Goal: Transaction & Acquisition: Purchase product/service

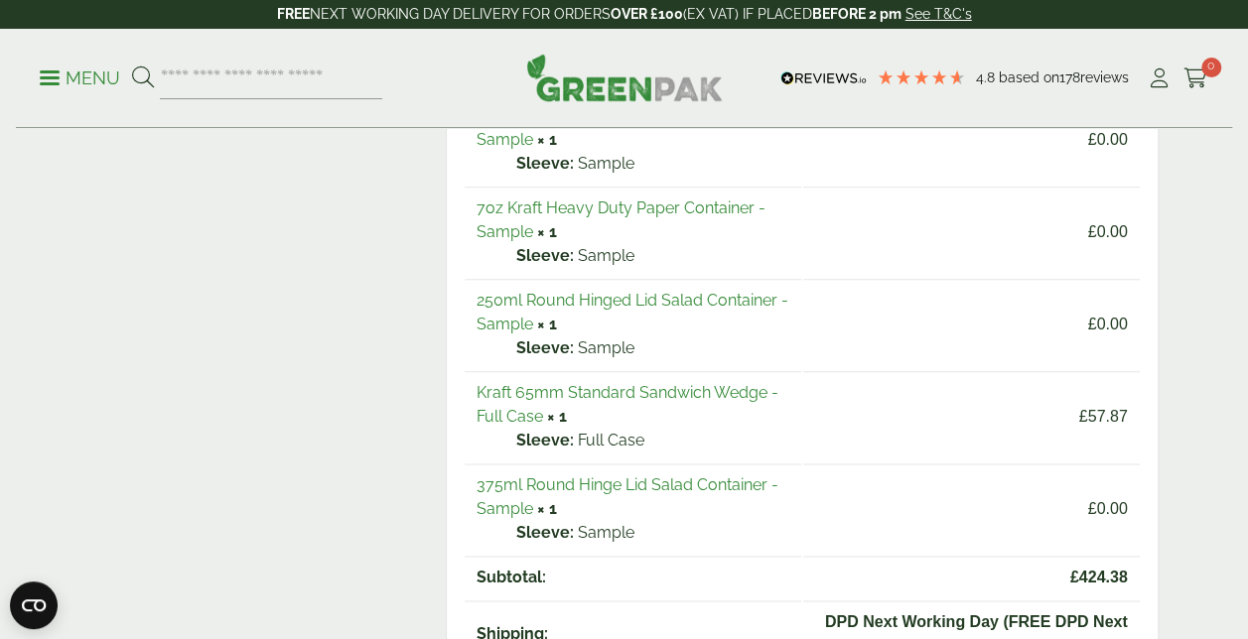
click at [47, 69] on link "Menu" at bounding box center [80, 77] width 80 height 20
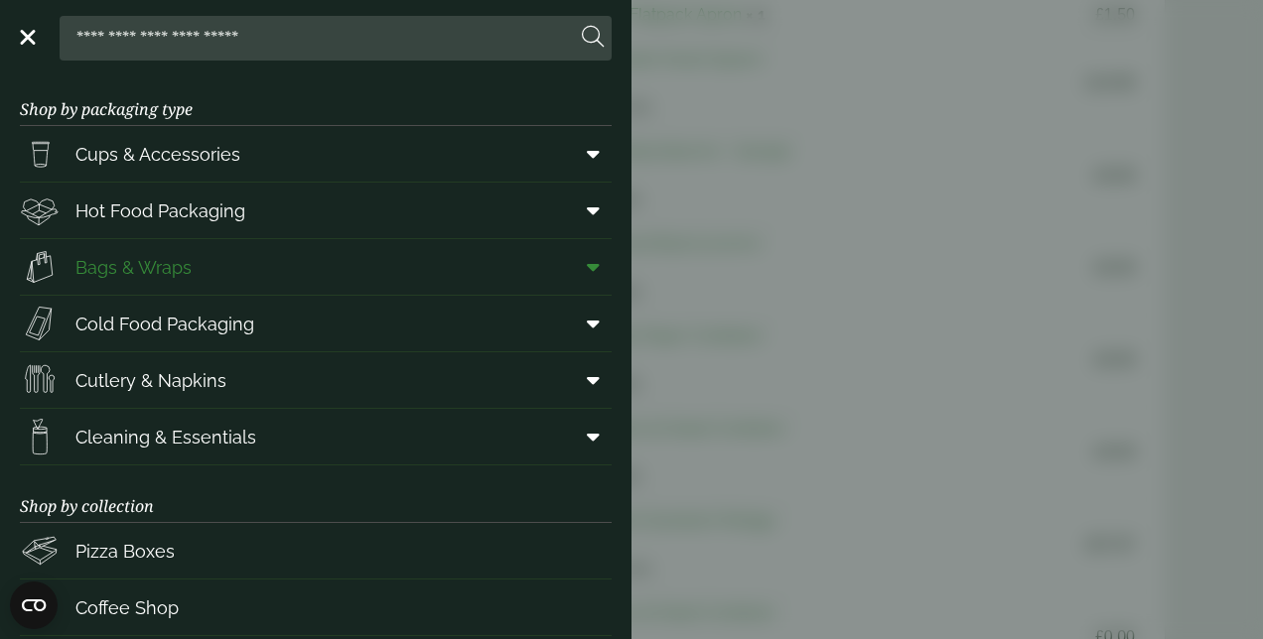
click at [592, 270] on span at bounding box center [589, 267] width 45 height 38
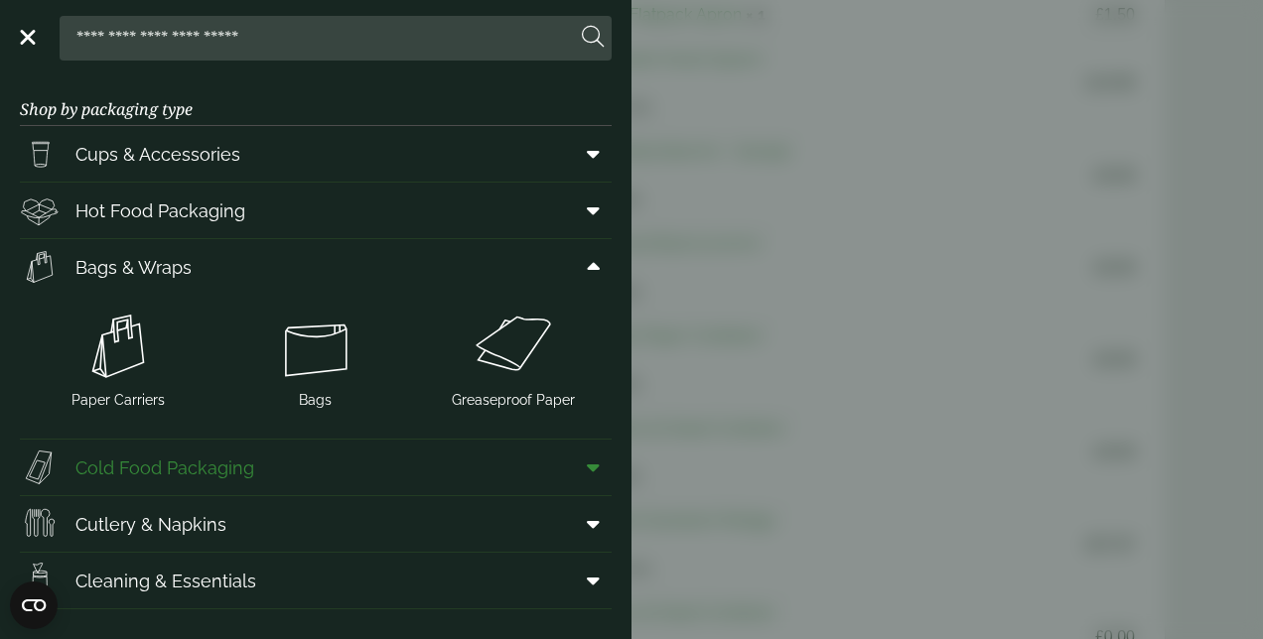
click at [498, 486] on link "Cold Food Packaging" at bounding box center [316, 468] width 592 height 56
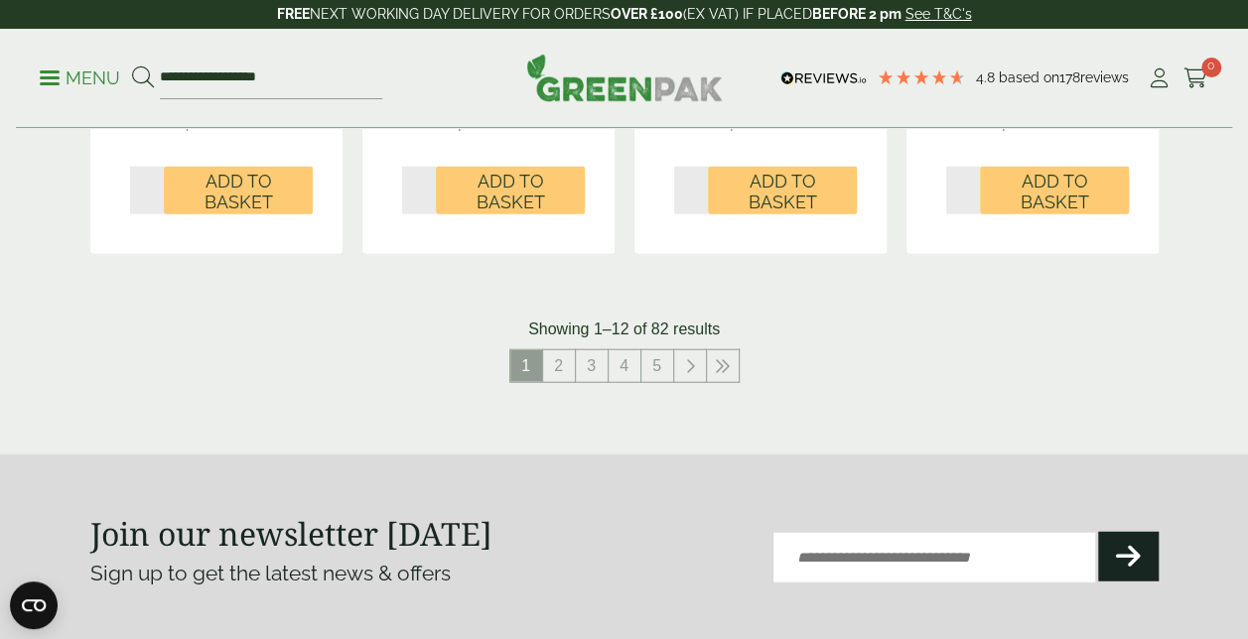
scroll to position [2283, 0]
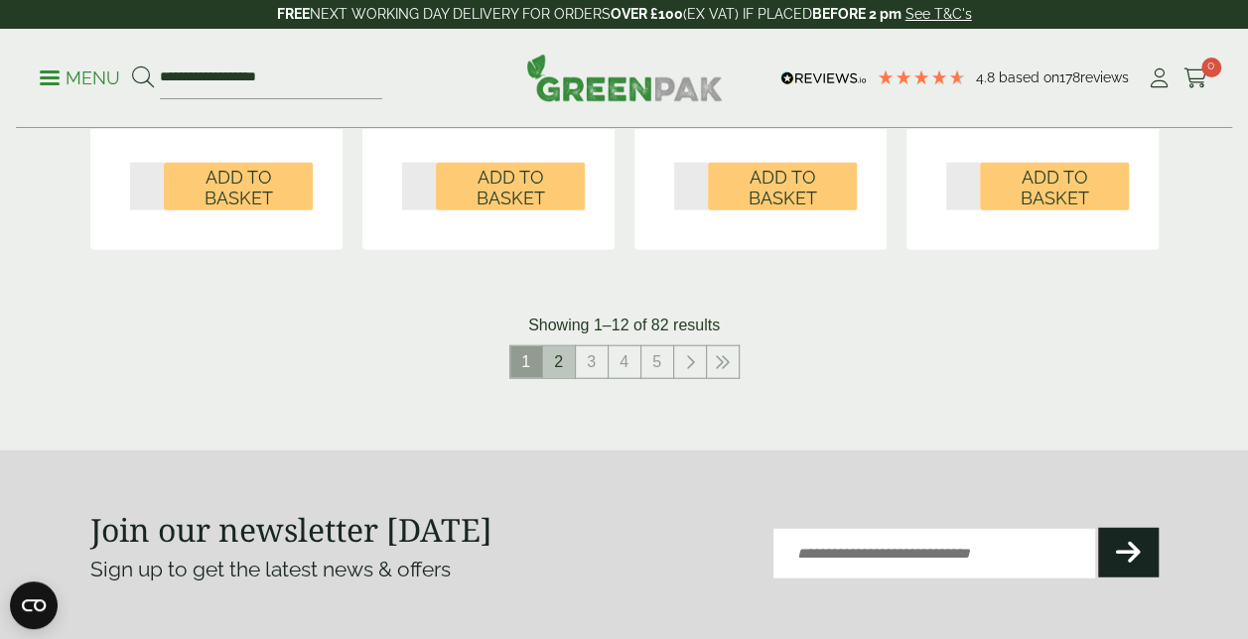
click at [557, 360] on link "2" at bounding box center [559, 362] width 32 height 32
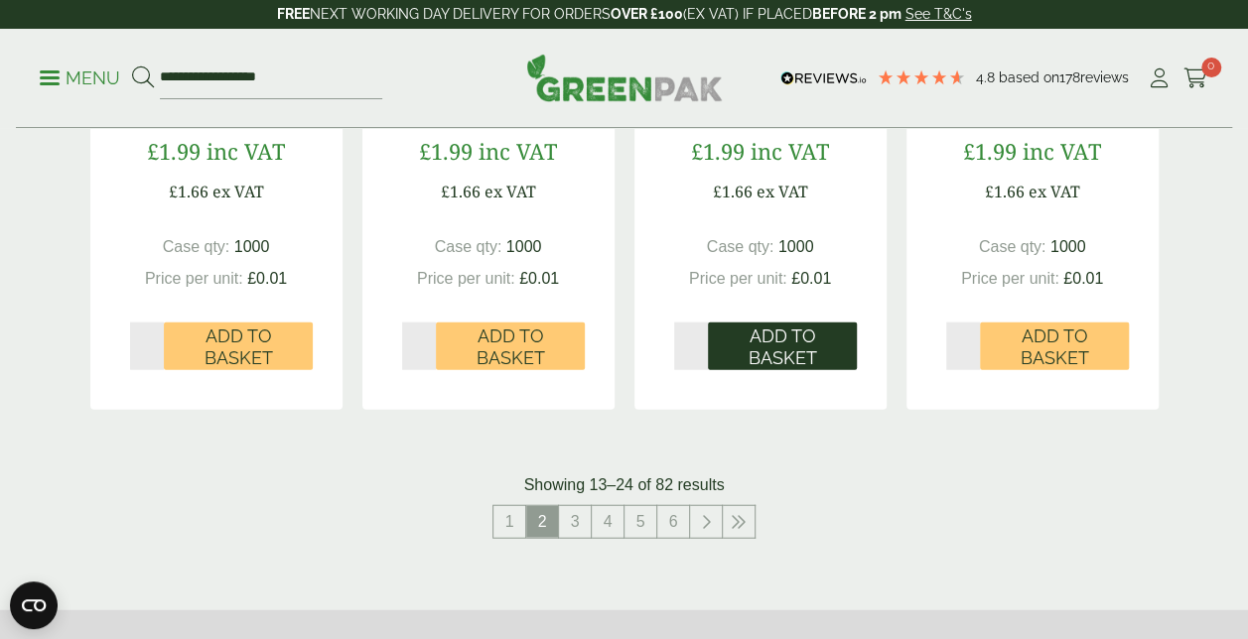
scroll to position [2382, 0]
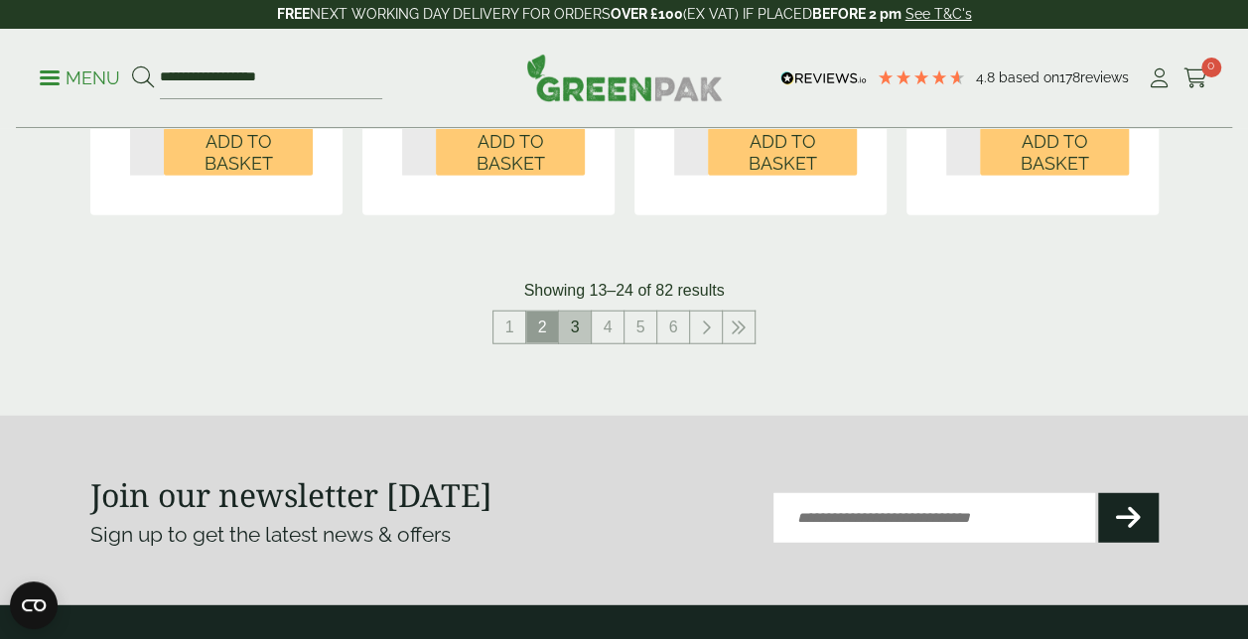
click at [579, 336] on link "3" at bounding box center [575, 328] width 32 height 32
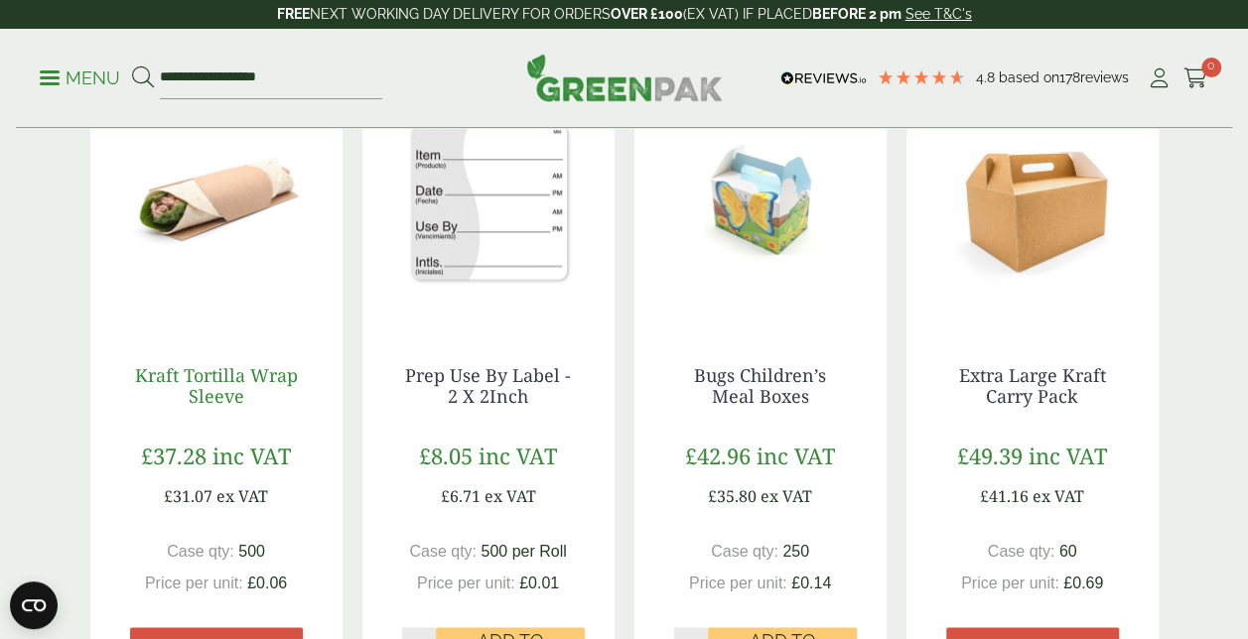
scroll to position [1191, 0]
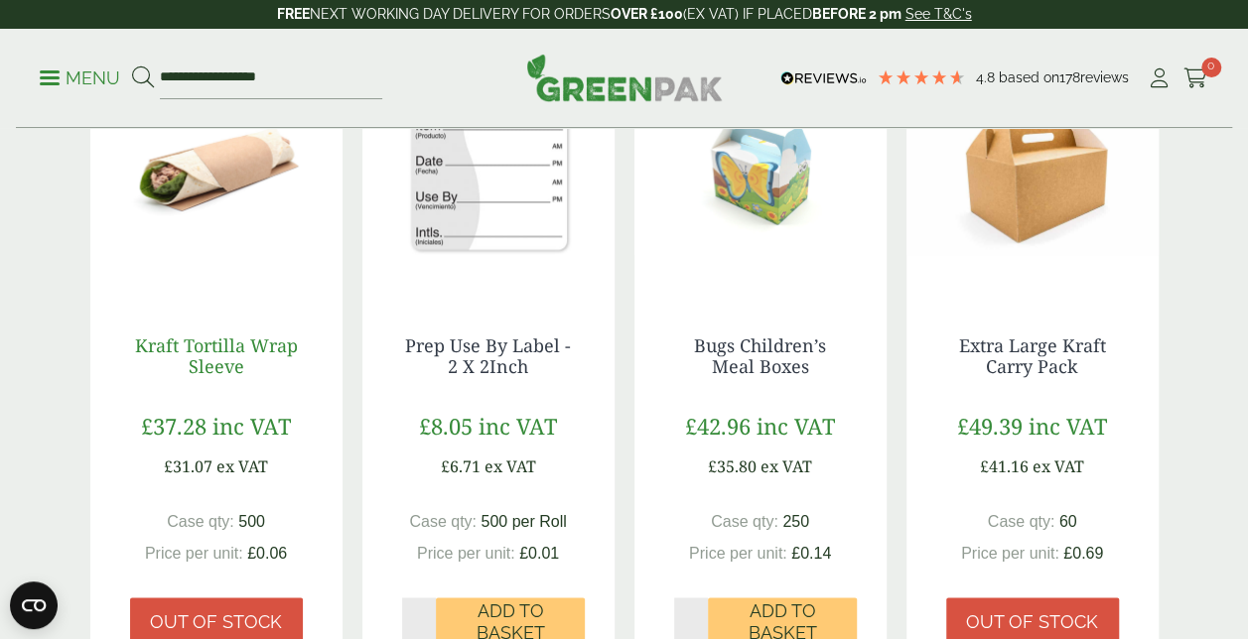
click at [223, 353] on link "Kraft Tortilla Wrap Sleeve" at bounding box center [216, 357] width 163 height 46
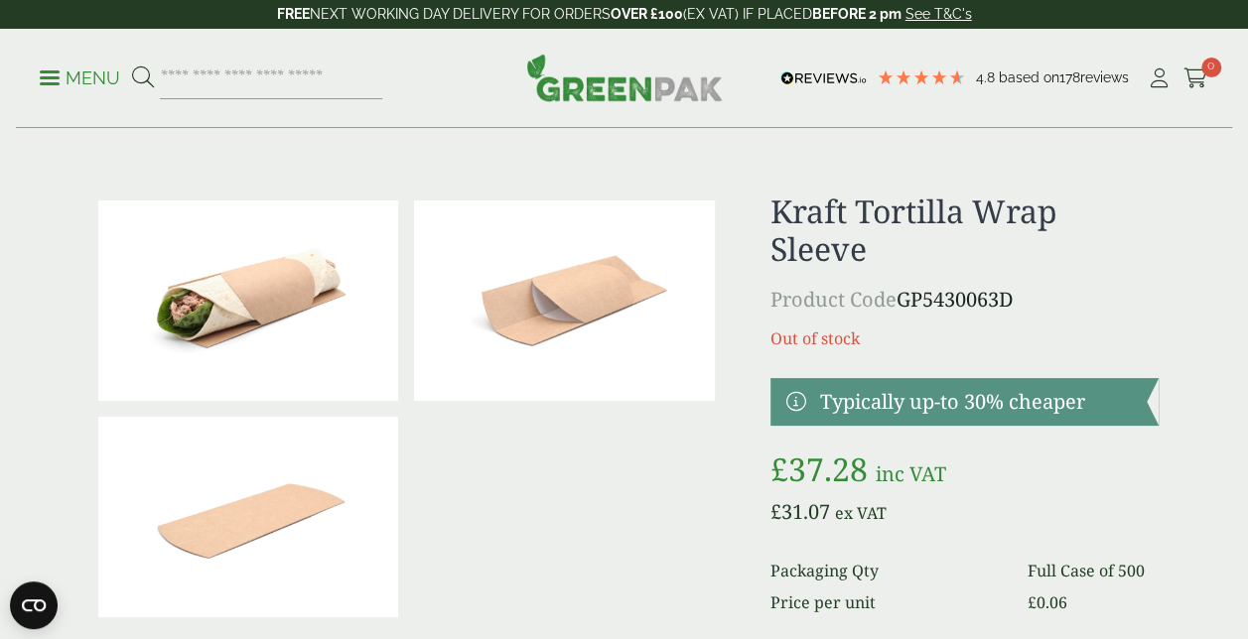
click at [60, 83] on p "Menu" at bounding box center [80, 79] width 80 height 24
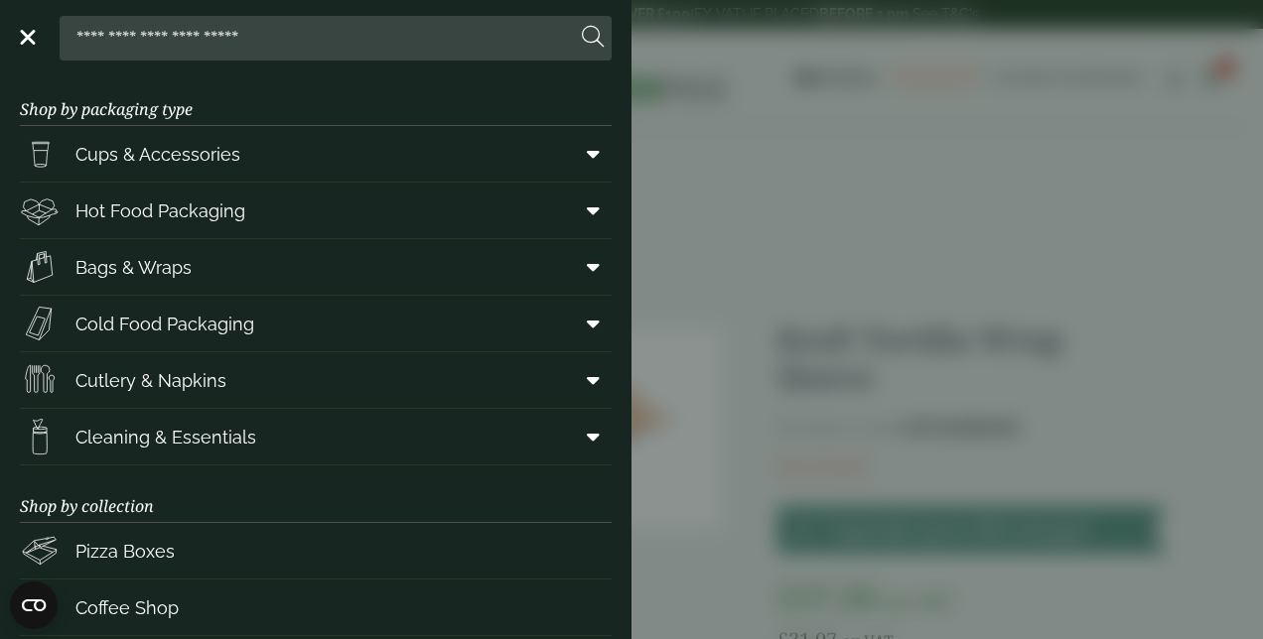
click at [799, 74] on aside "Close Shop by packaging type Cups & Accessories Hot Drink Paper Cups Smoothie C…" at bounding box center [631, 319] width 1263 height 639
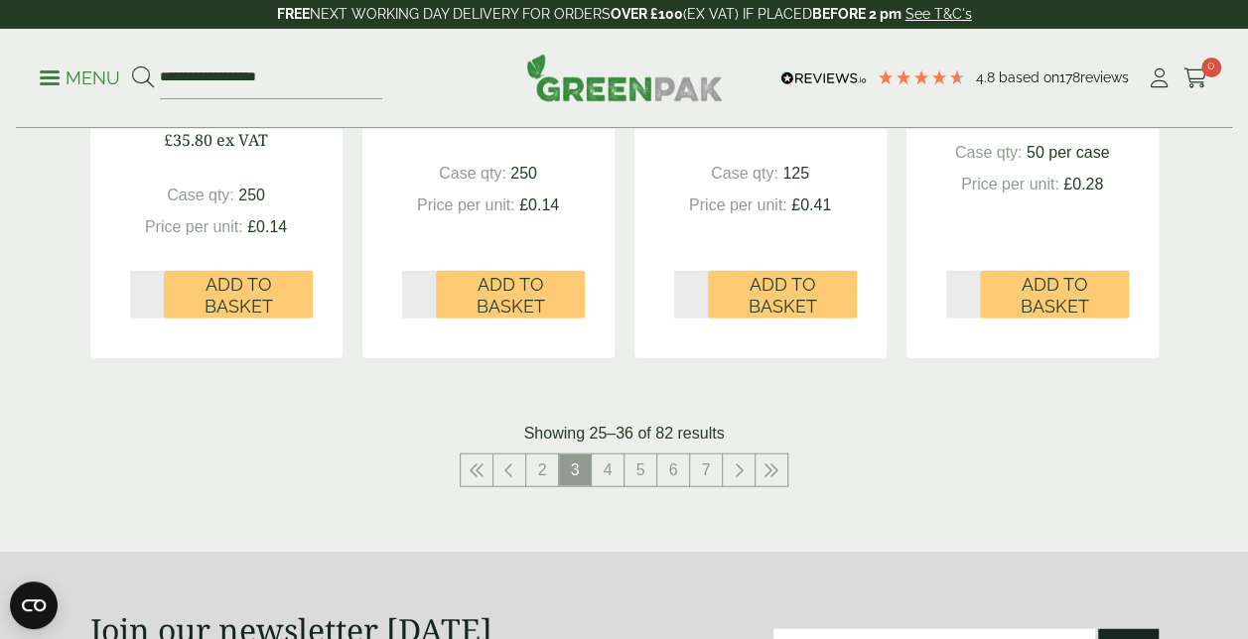
scroll to position [2283, 0]
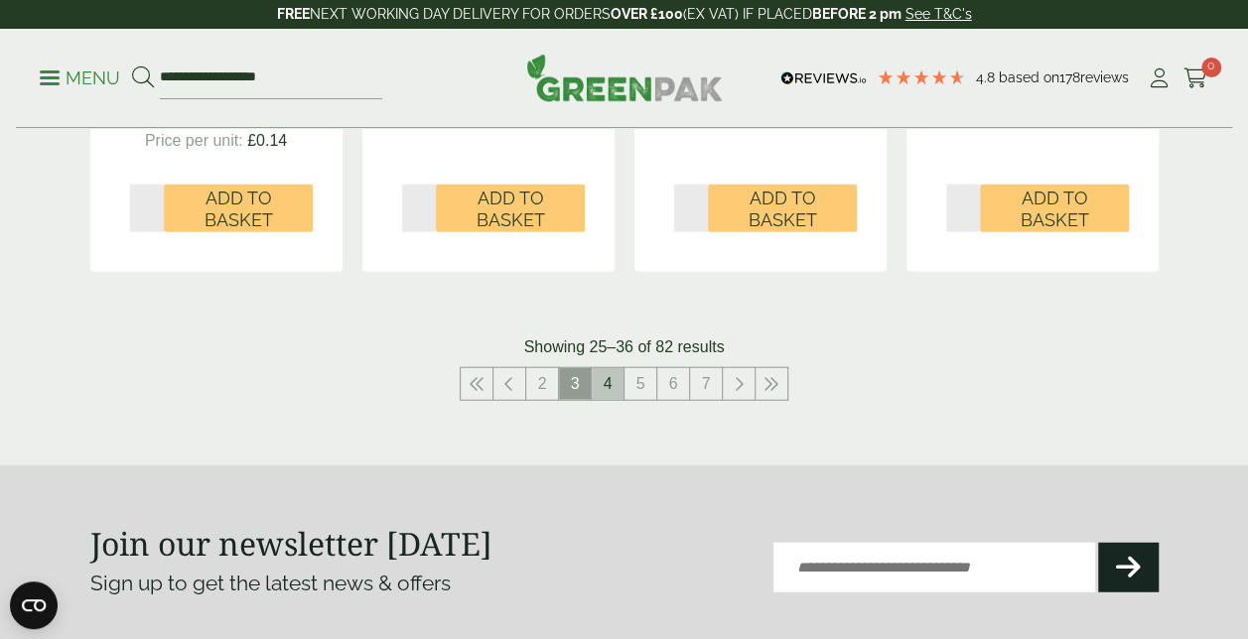
click at [608, 399] on link "4" at bounding box center [608, 384] width 32 height 32
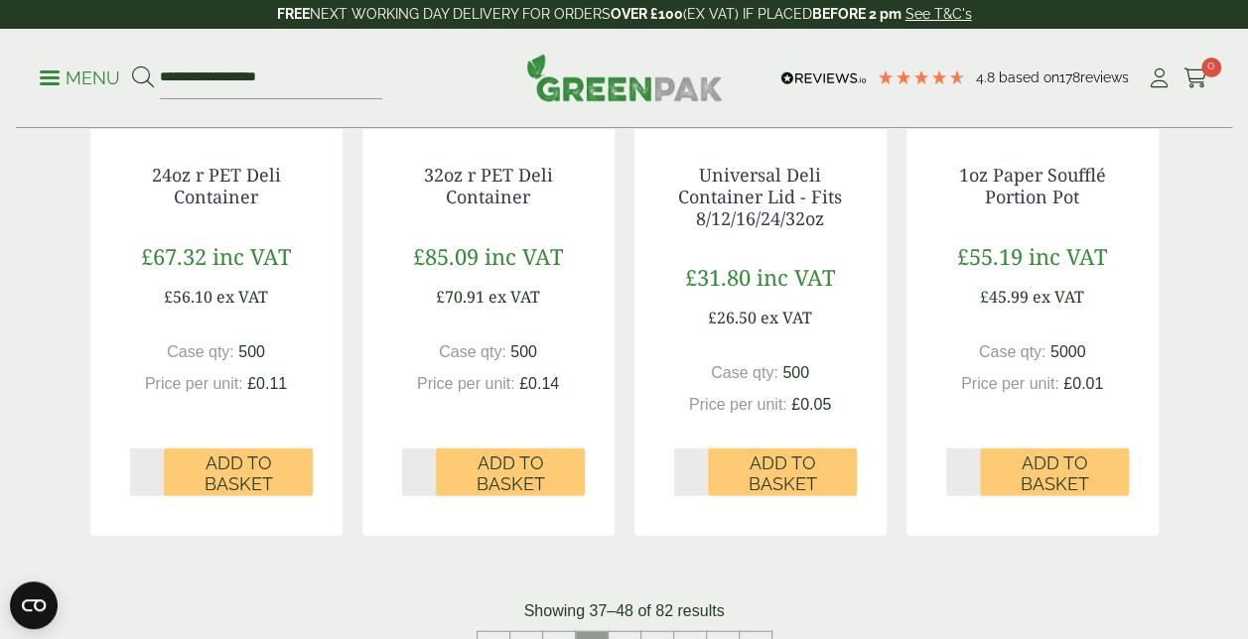
scroll to position [2184, 0]
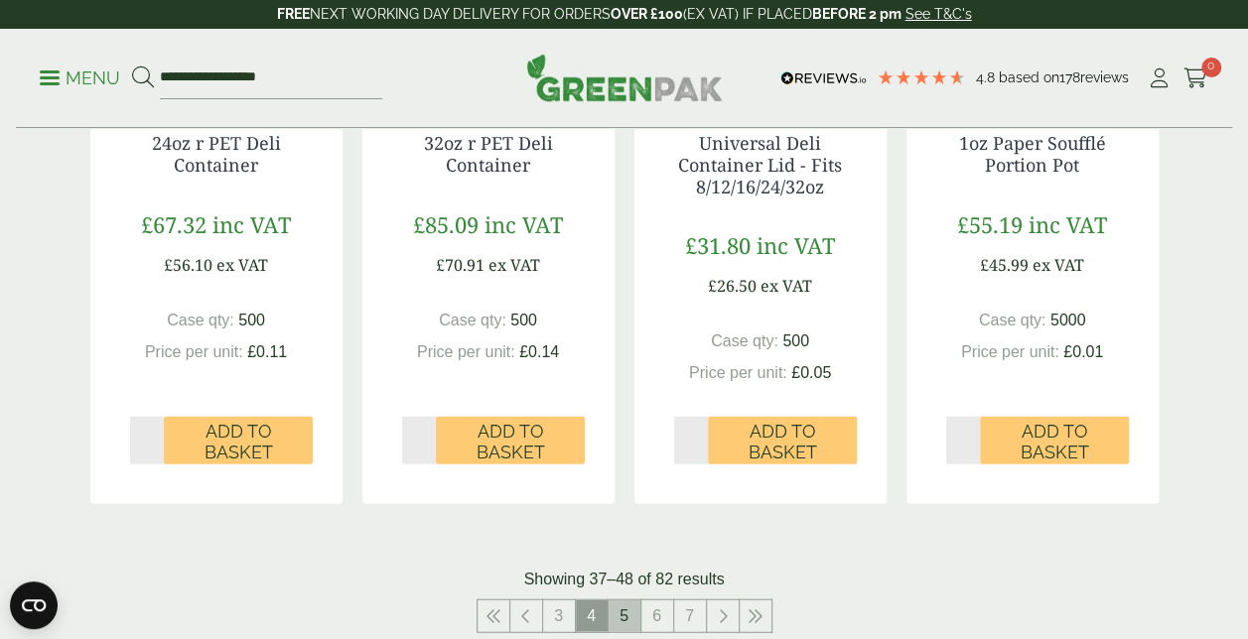
click at [617, 623] on link "5" at bounding box center [625, 617] width 32 height 32
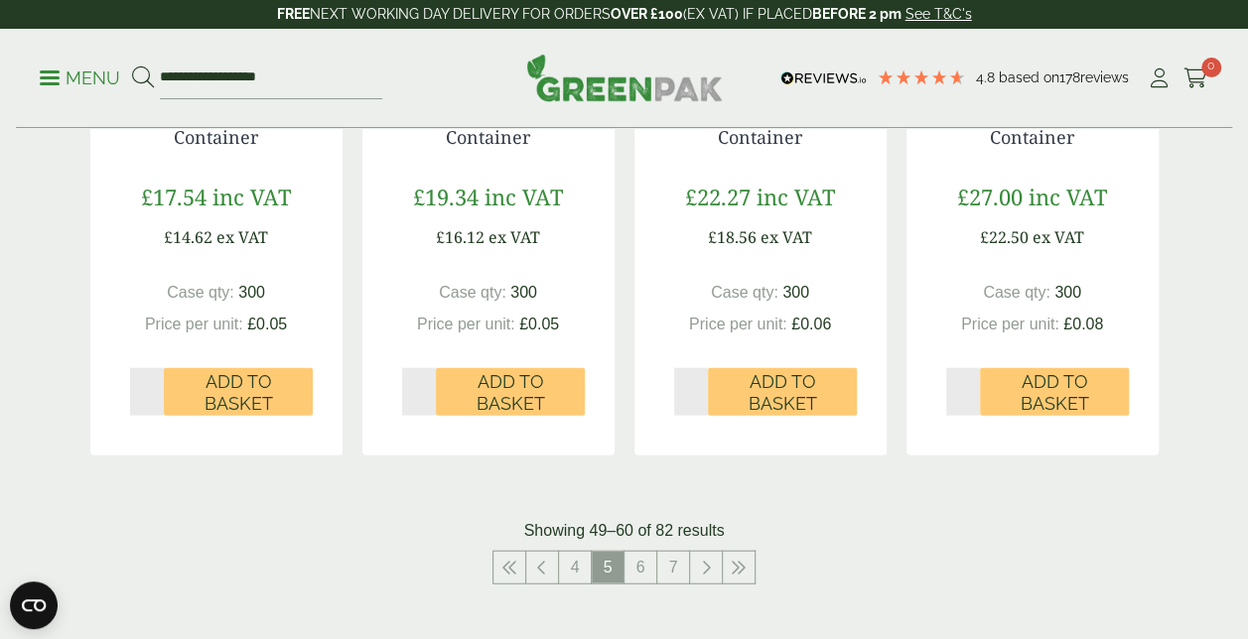
scroll to position [2184, 0]
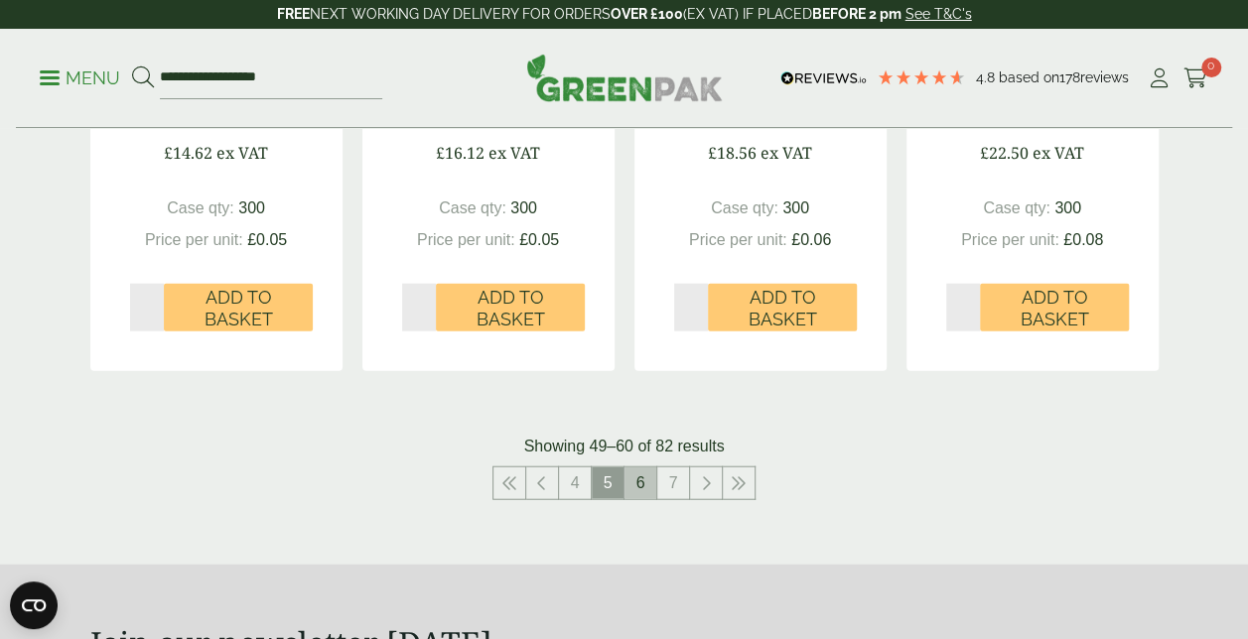
click at [643, 489] on link "6" at bounding box center [640, 484] width 32 height 32
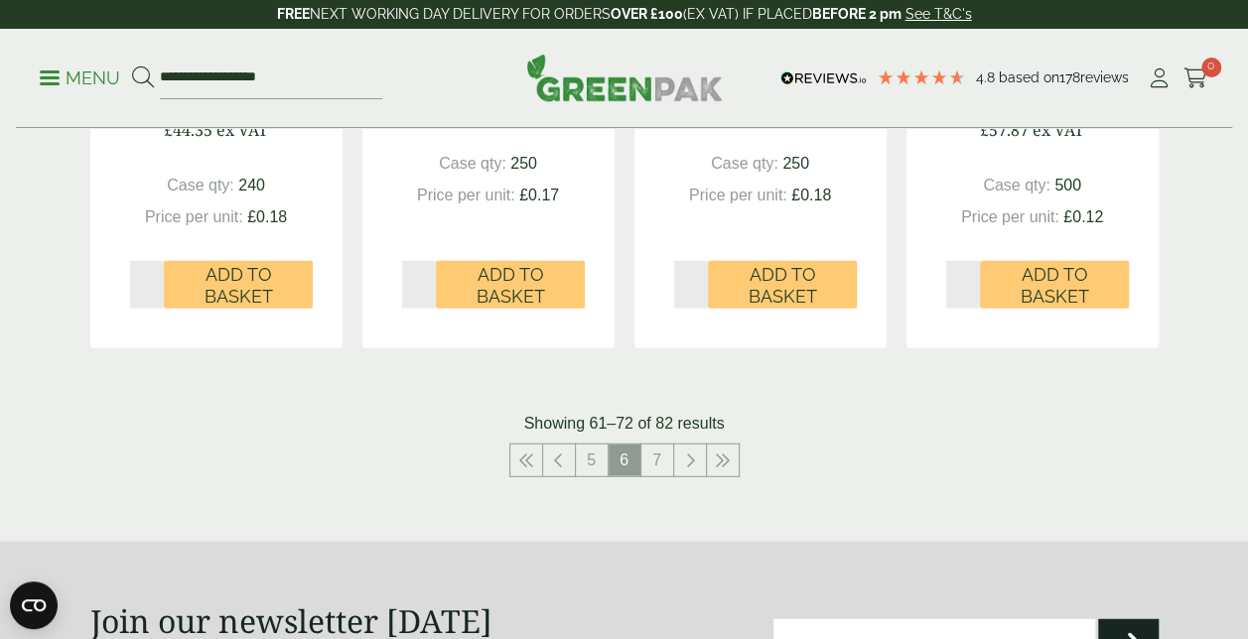
scroll to position [2382, 0]
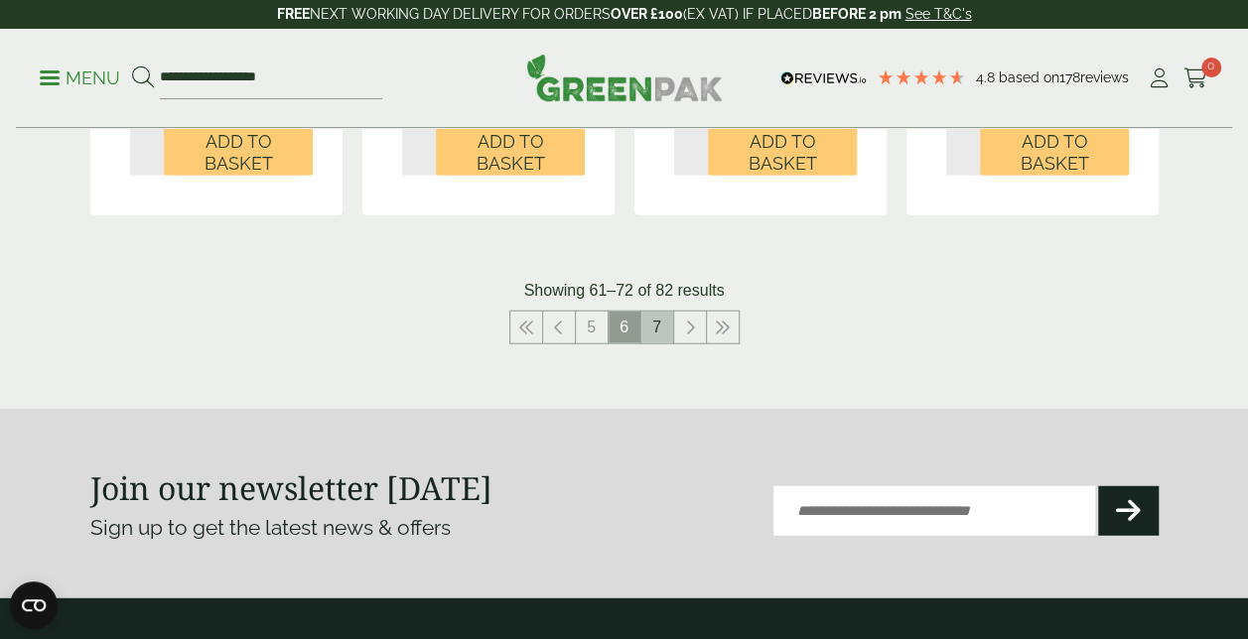
click at [647, 326] on link "7" at bounding box center [657, 328] width 32 height 32
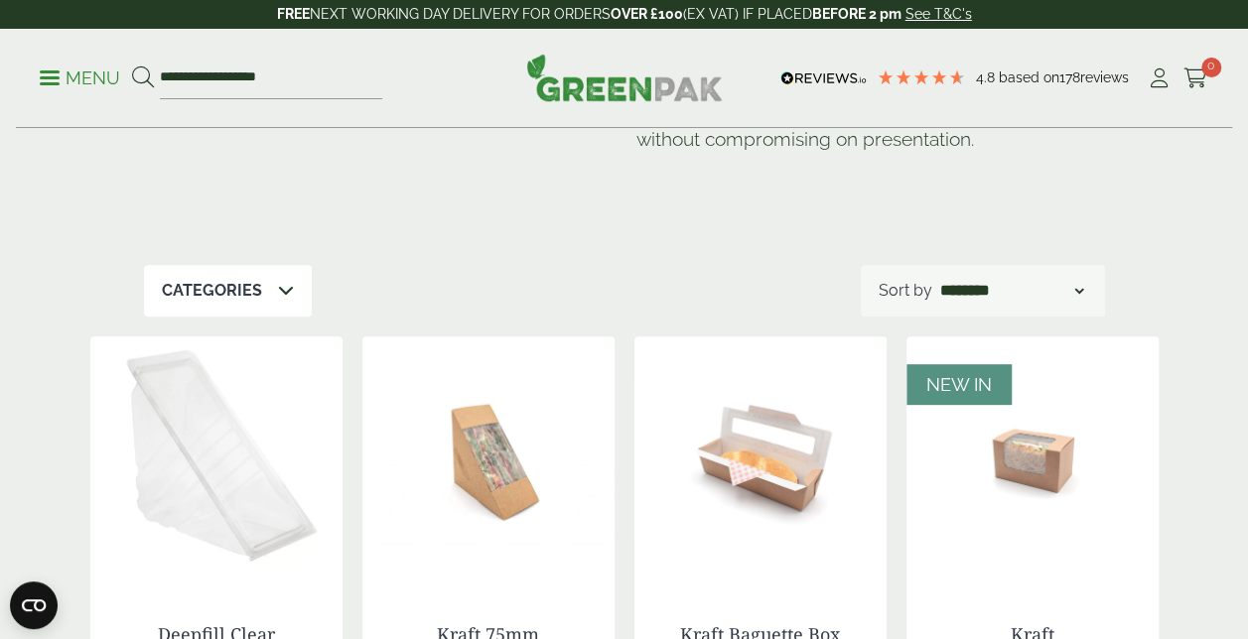
scroll to position [397, 0]
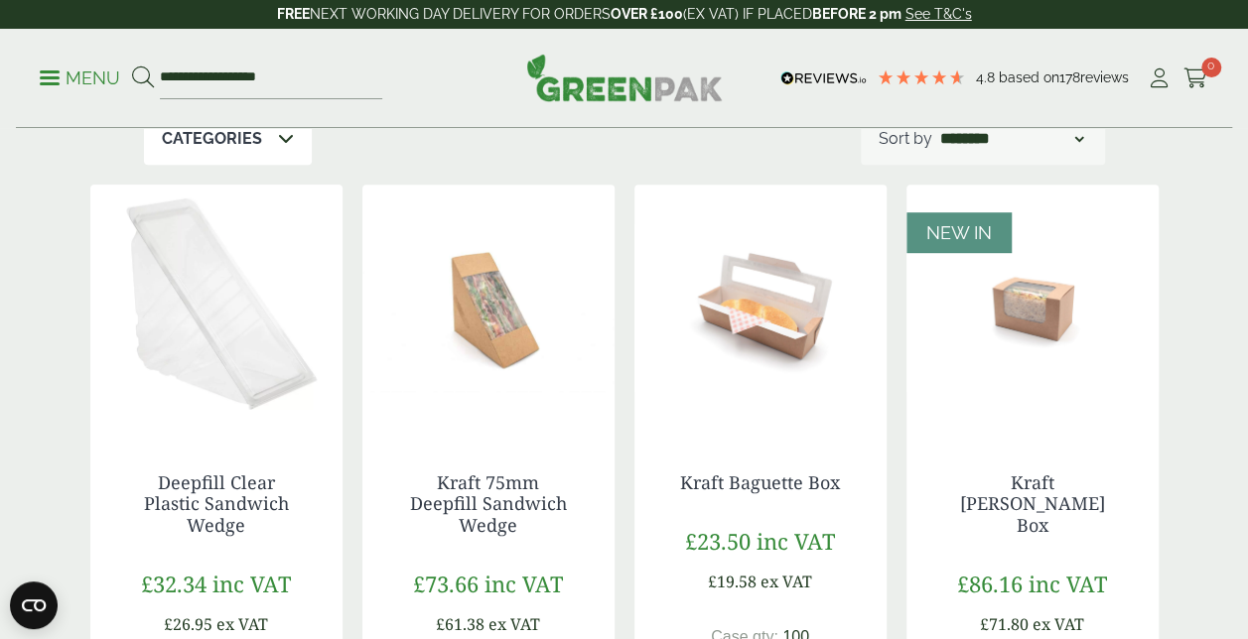
click at [784, 346] on img at bounding box center [760, 309] width 252 height 248
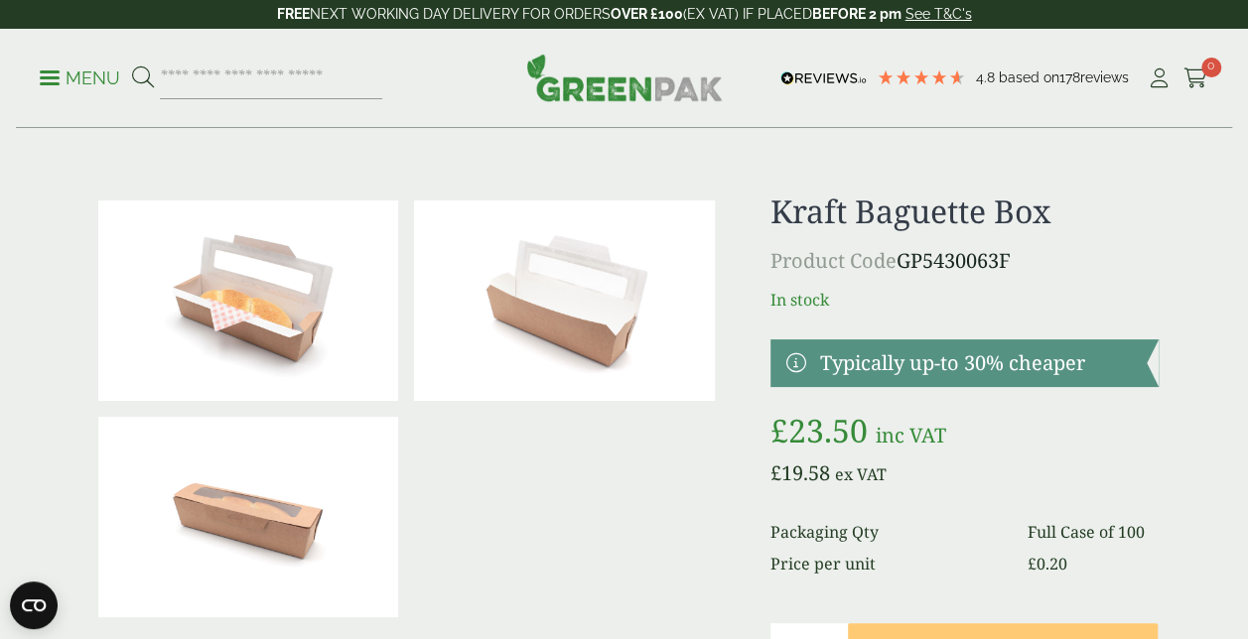
click at [49, 83] on link "Menu" at bounding box center [80, 77] width 80 height 20
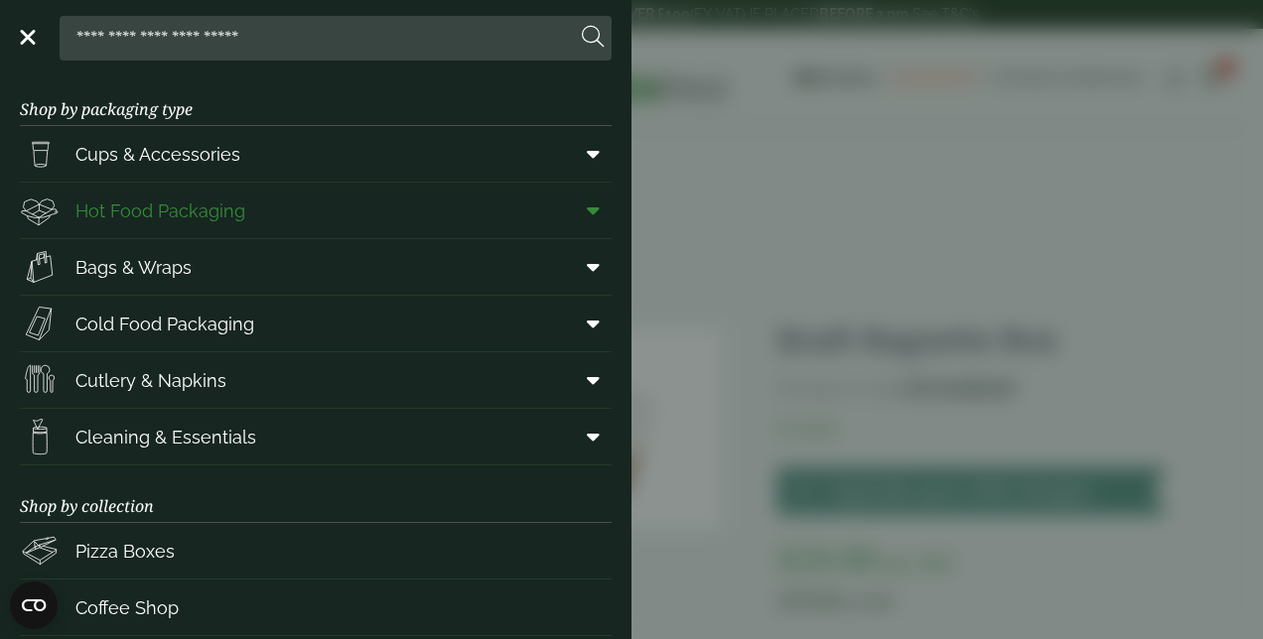
click at [399, 205] on link "Hot Food Packaging" at bounding box center [316, 211] width 592 height 56
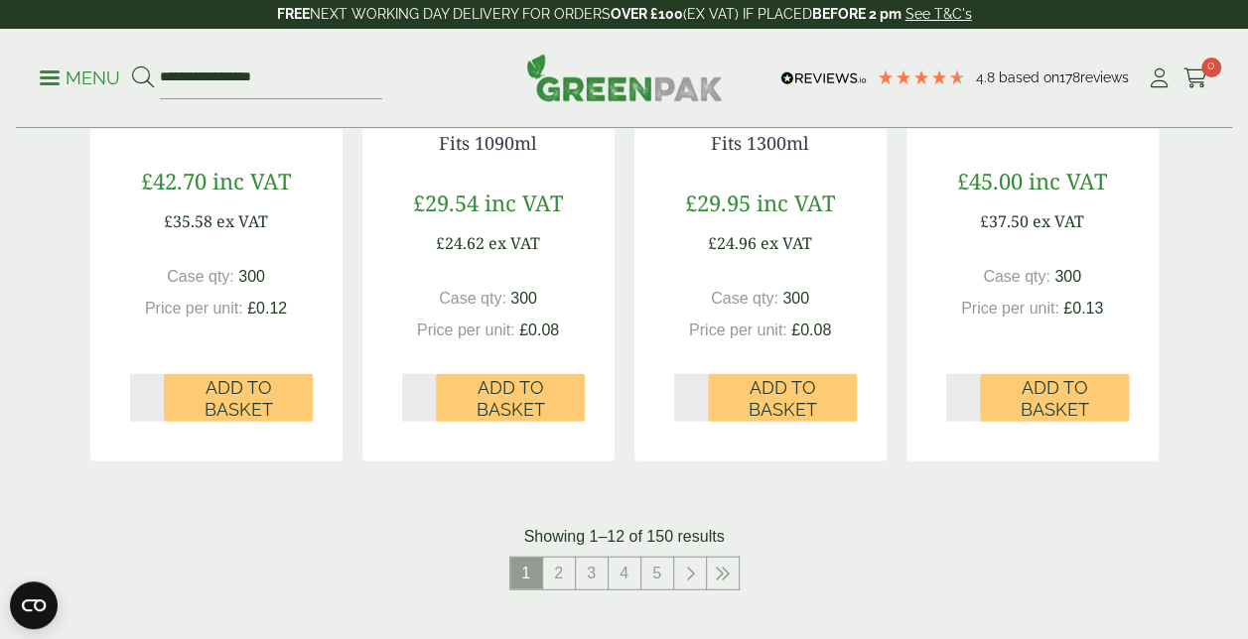
scroll to position [2184, 0]
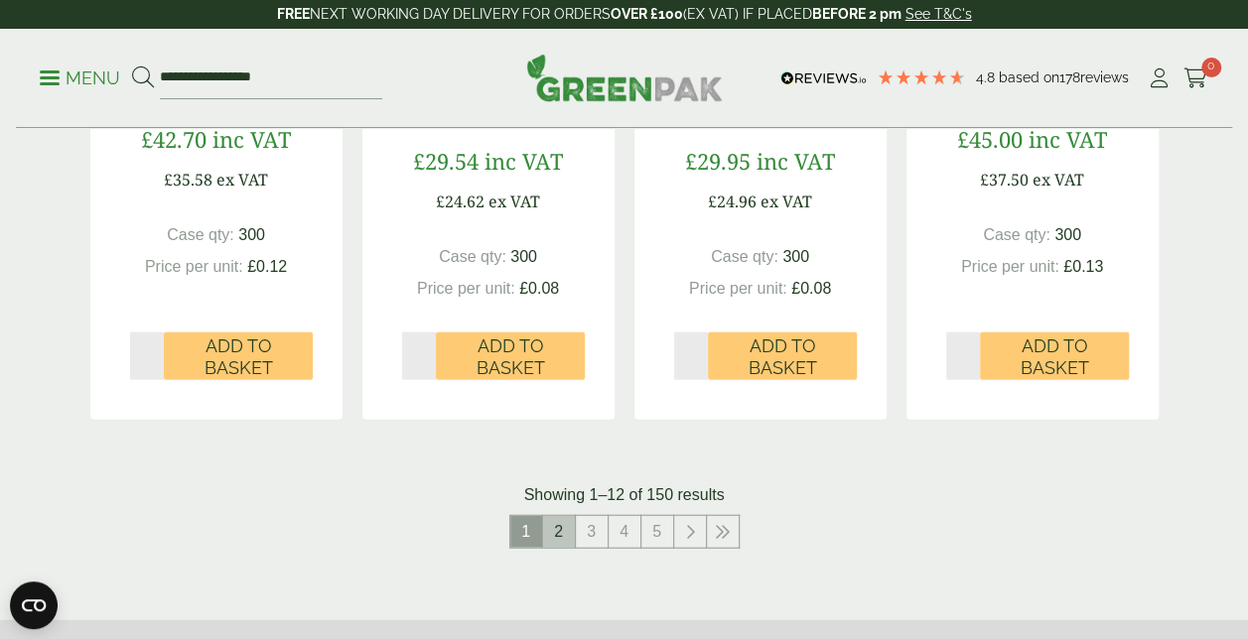
click at [562, 539] on link "2" at bounding box center [559, 532] width 32 height 32
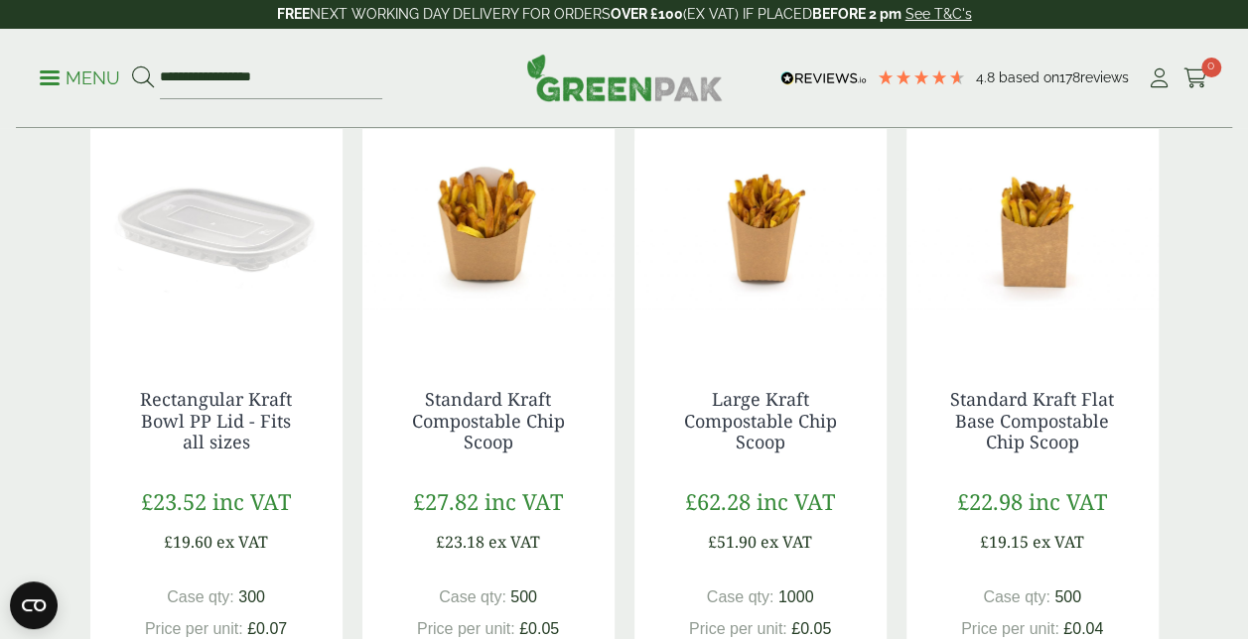
scroll to position [2184, 0]
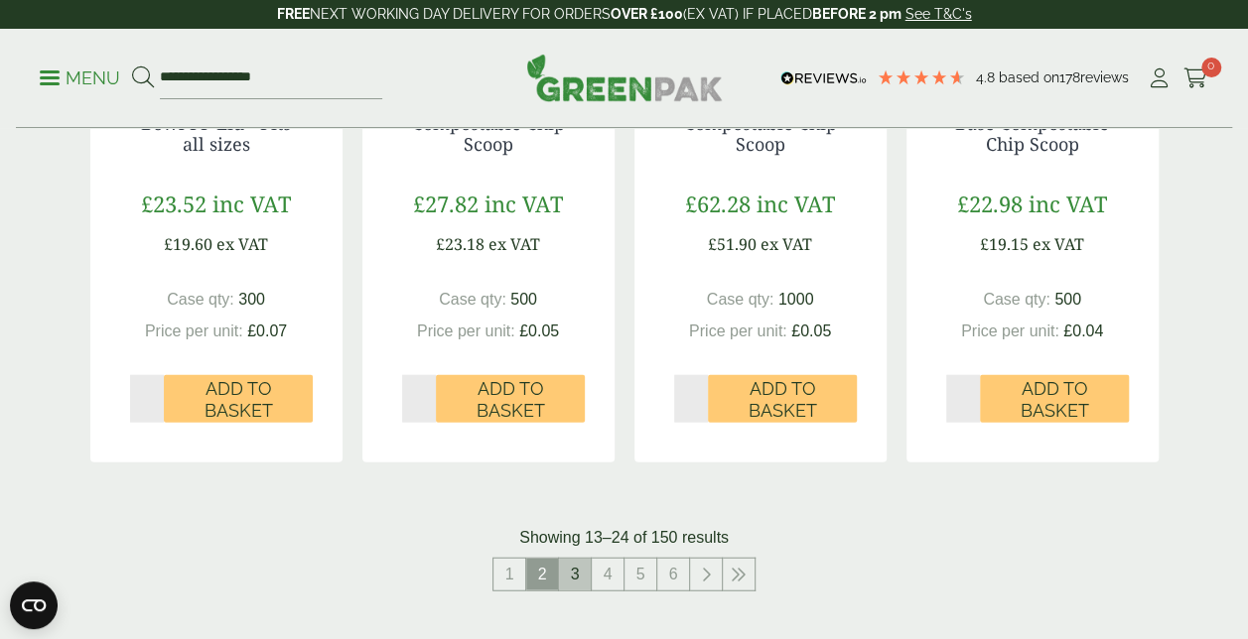
click at [572, 575] on link "3" at bounding box center [575, 575] width 32 height 32
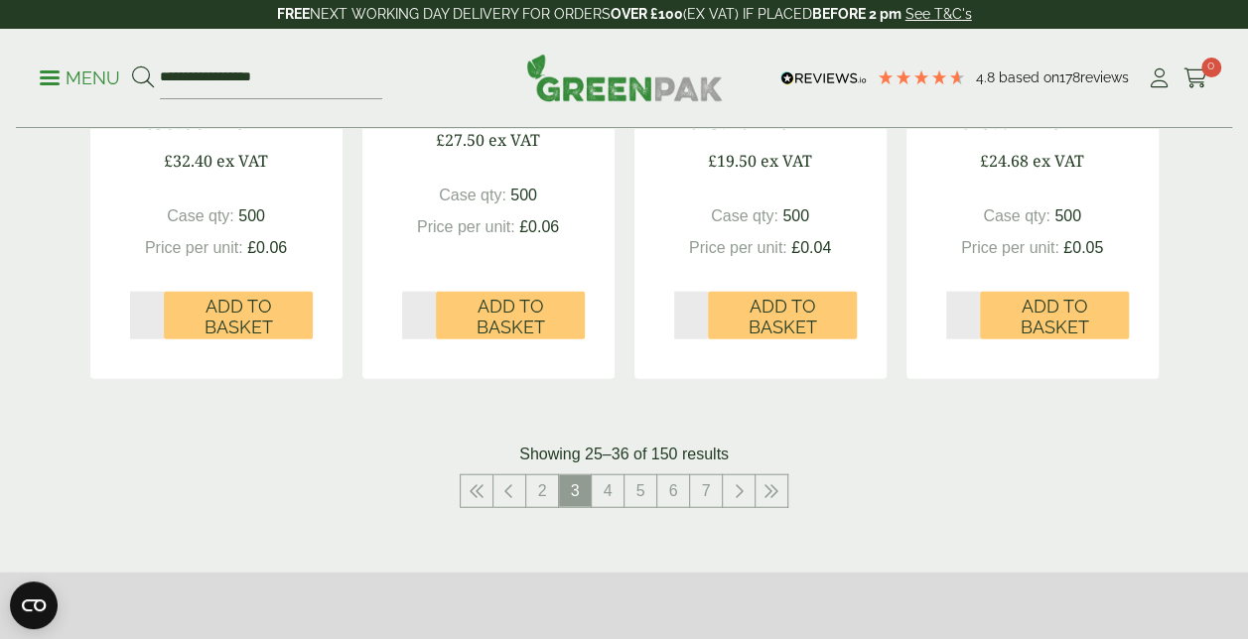
scroll to position [2283, 0]
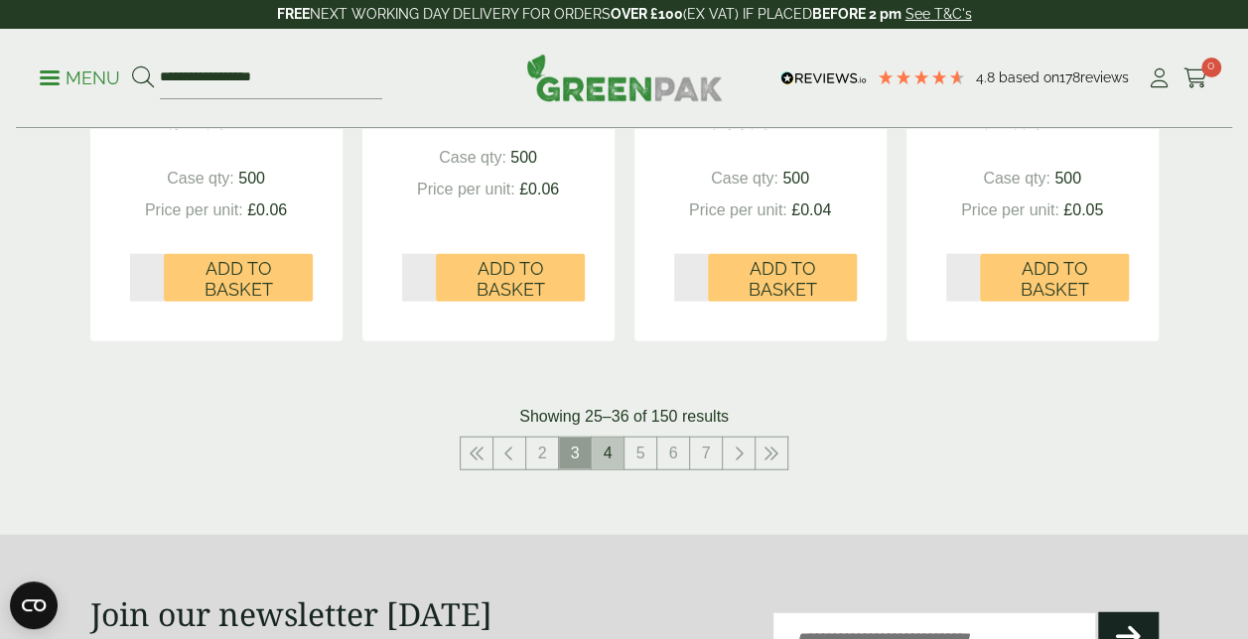
click at [604, 448] on link "4" at bounding box center [608, 454] width 32 height 32
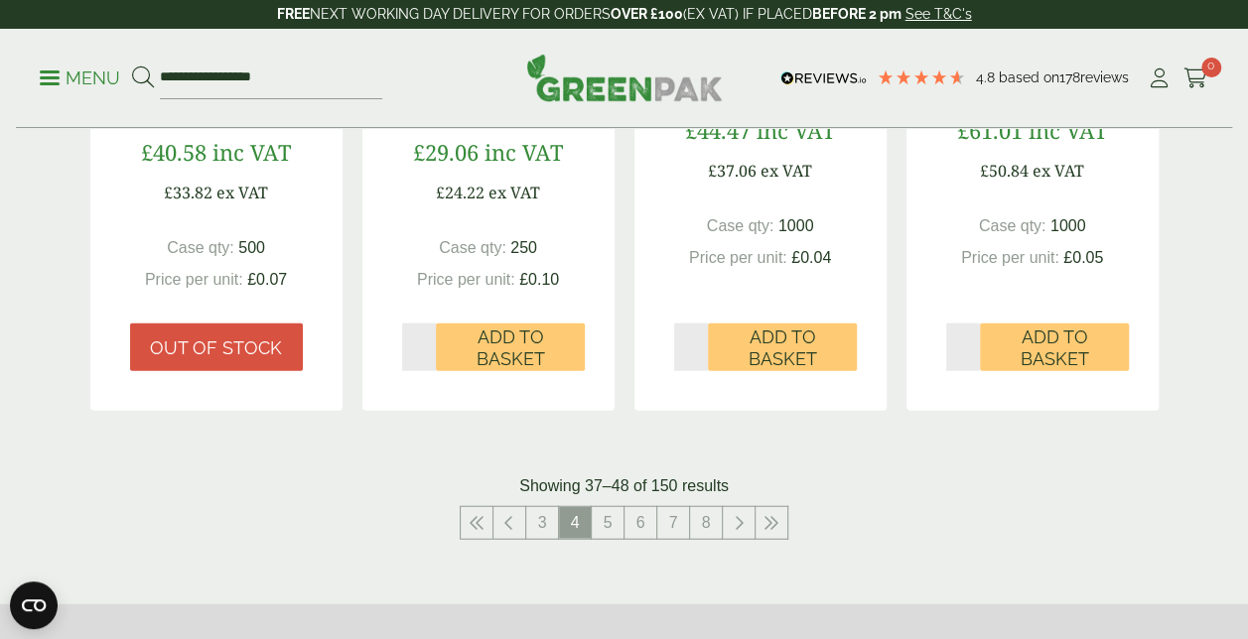
scroll to position [2382, 0]
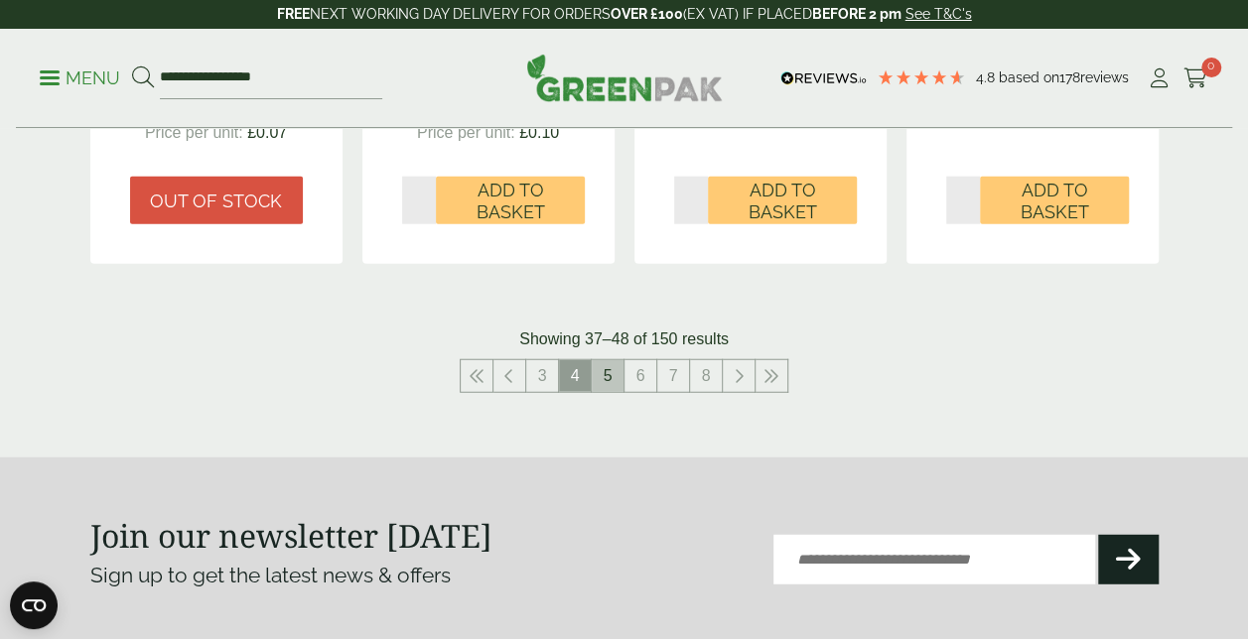
click at [594, 364] on link "5" at bounding box center [608, 376] width 32 height 32
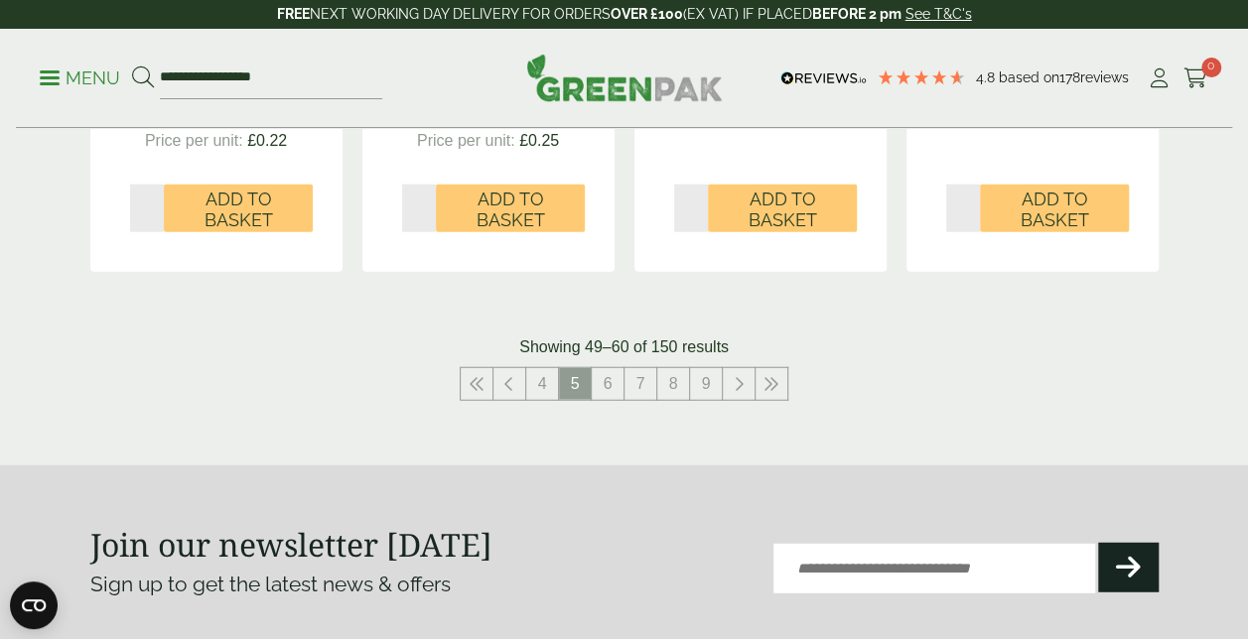
scroll to position [2382, 0]
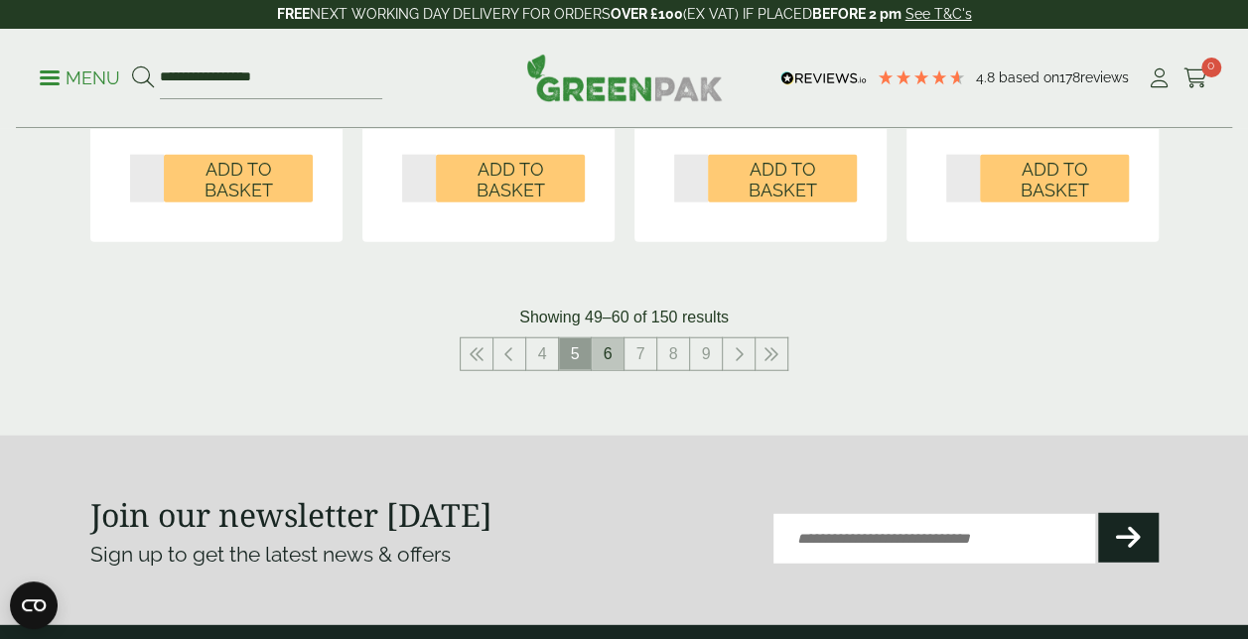
click at [610, 345] on link "6" at bounding box center [608, 355] width 32 height 32
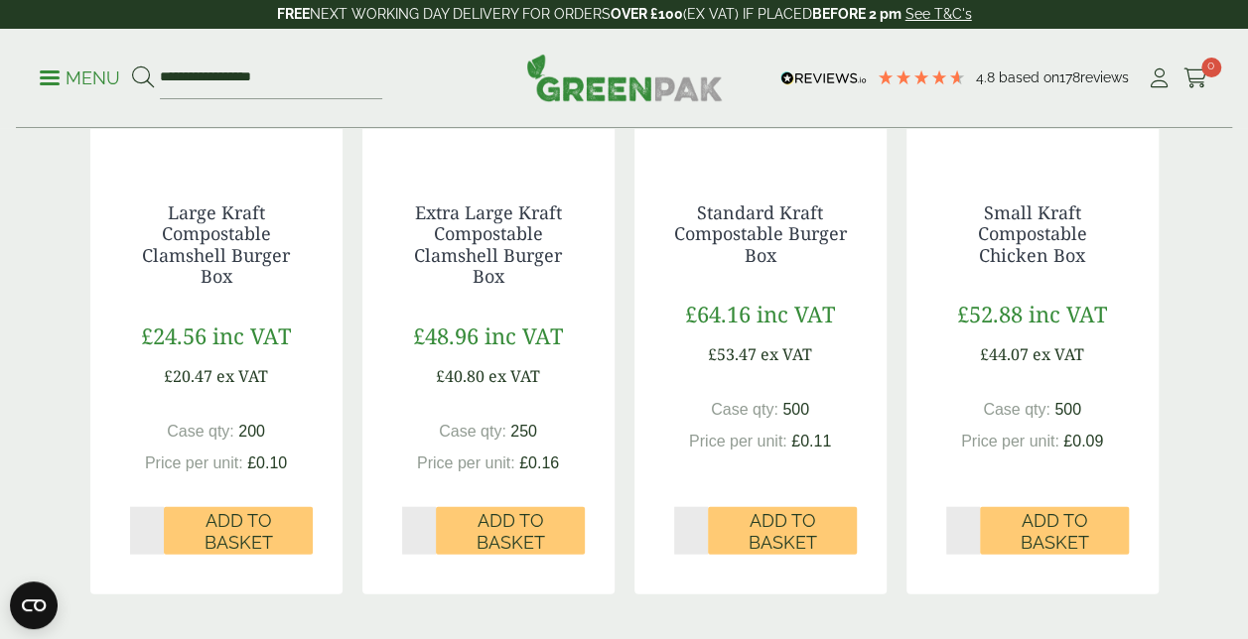
scroll to position [2283, 0]
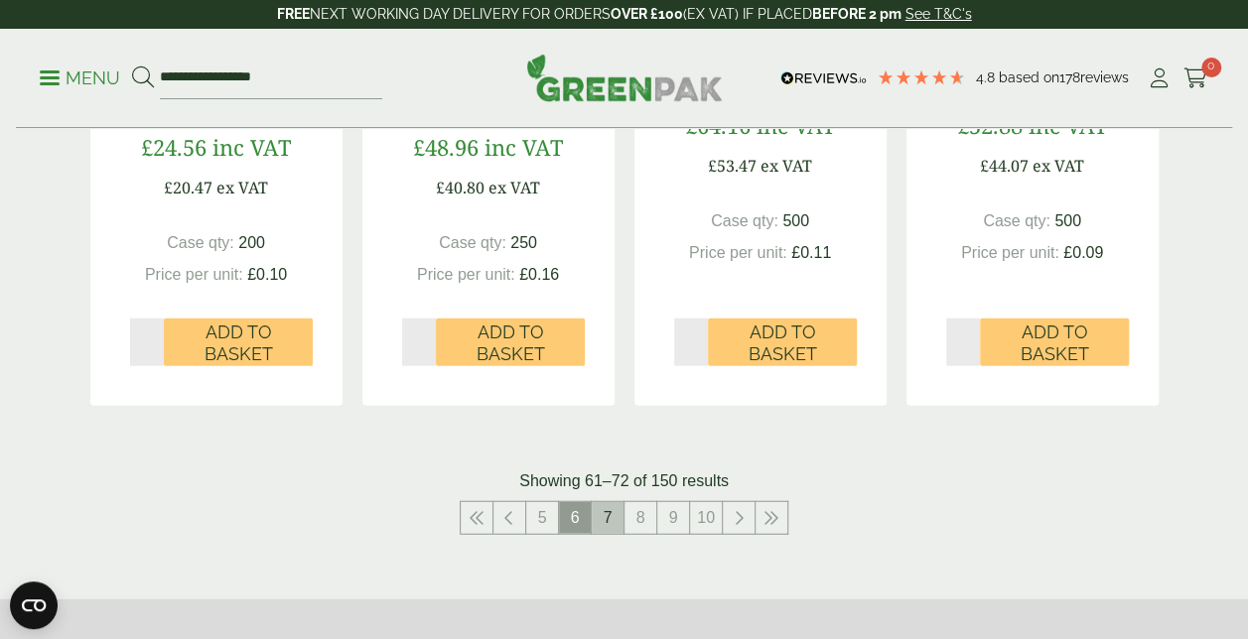
click at [598, 506] on link "7" at bounding box center [608, 518] width 32 height 32
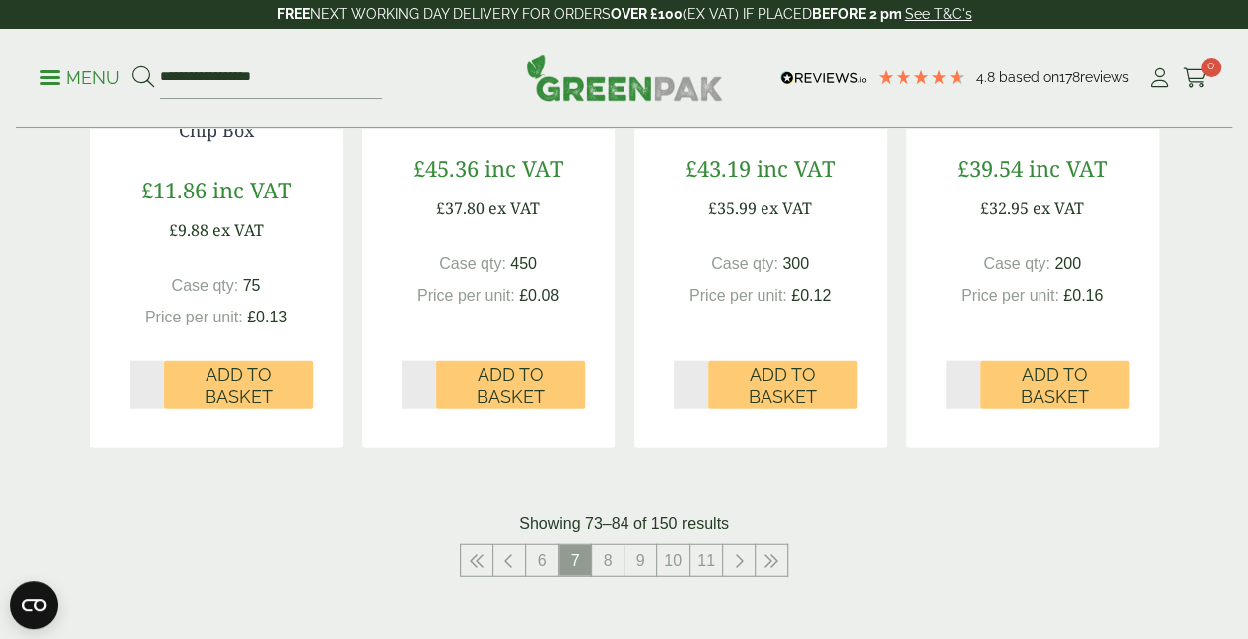
scroll to position [2581, 0]
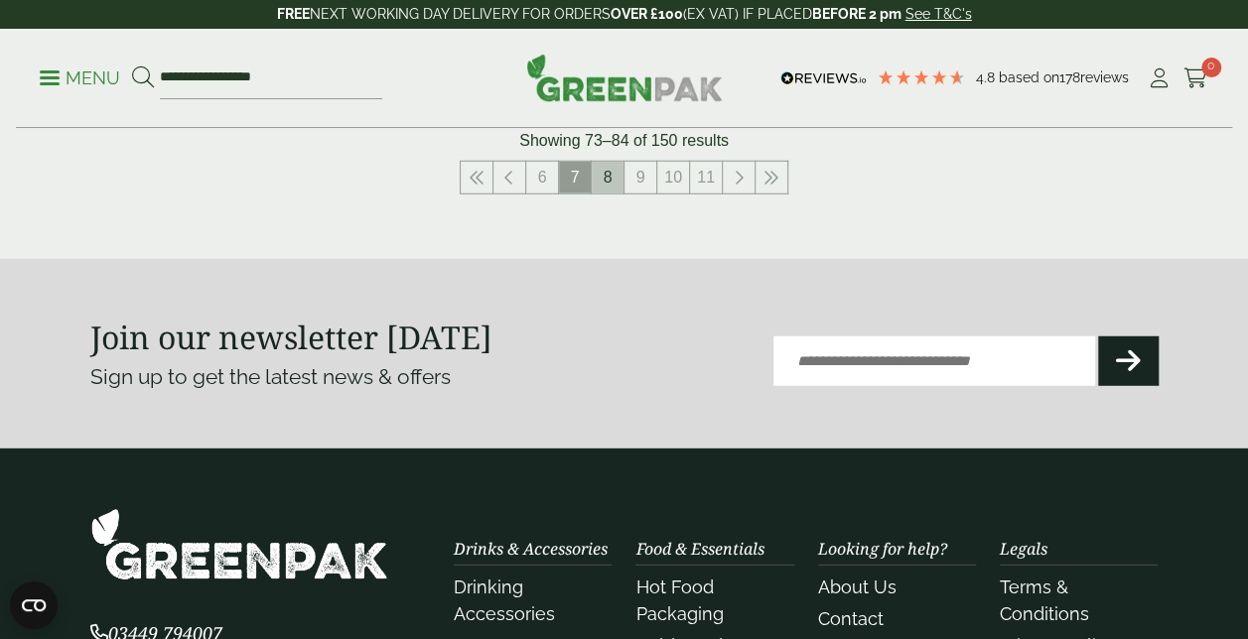
click at [606, 182] on link "8" at bounding box center [608, 178] width 32 height 32
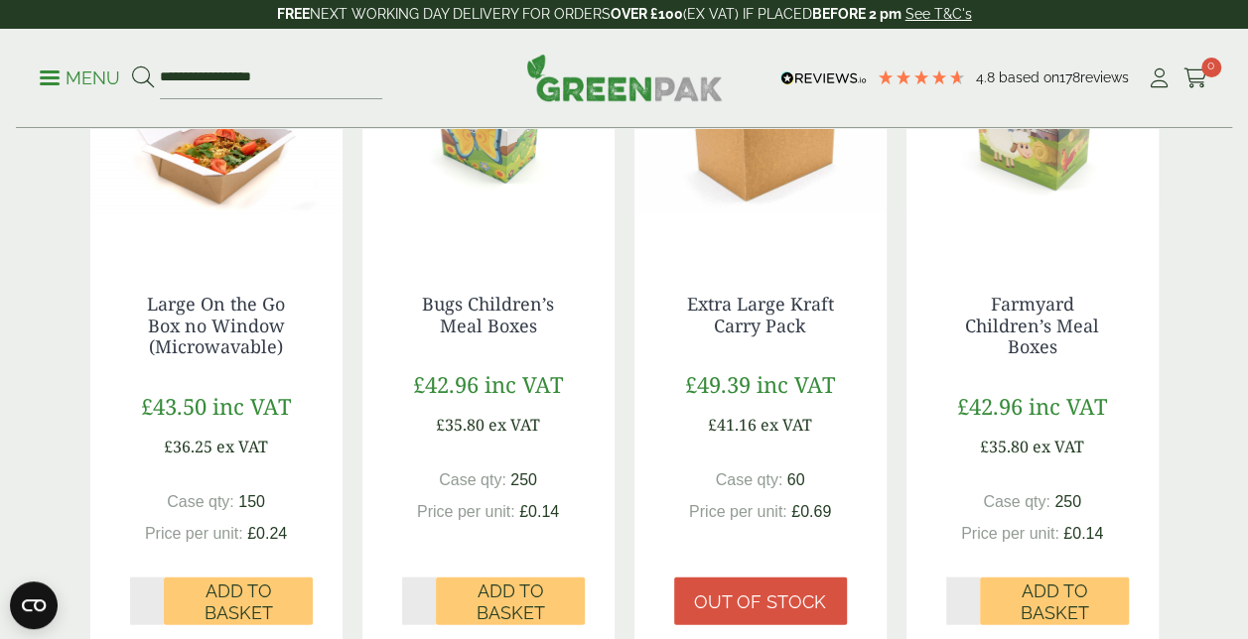
scroll to position [2482, 0]
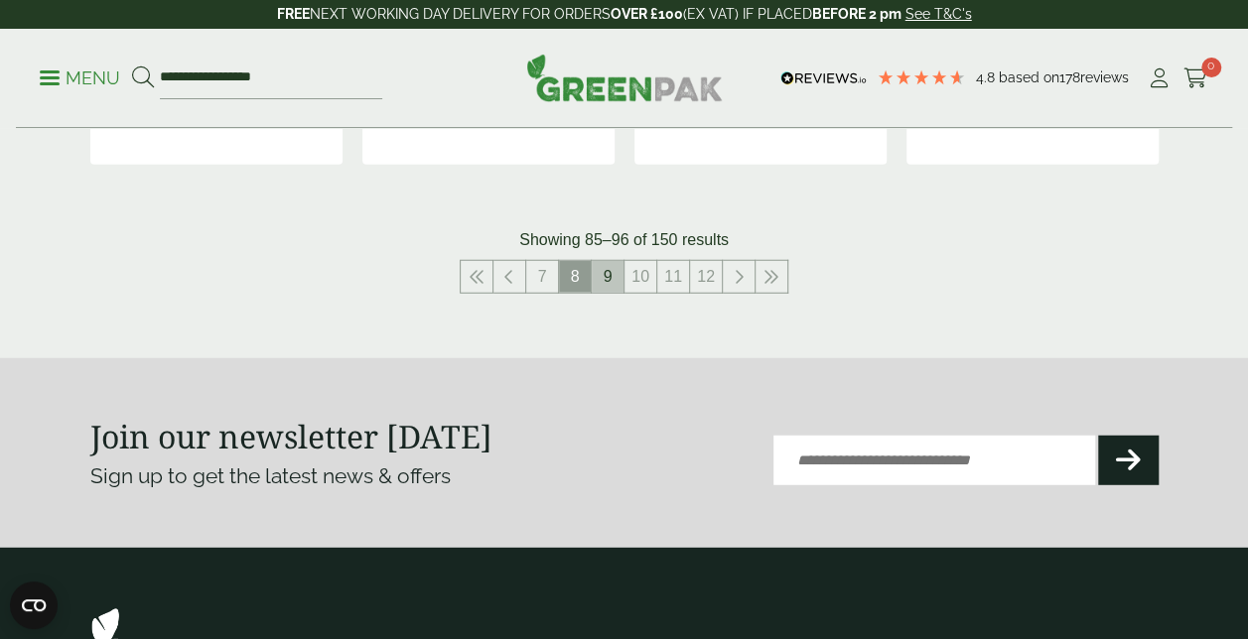
click at [611, 270] on link "9" at bounding box center [608, 277] width 32 height 32
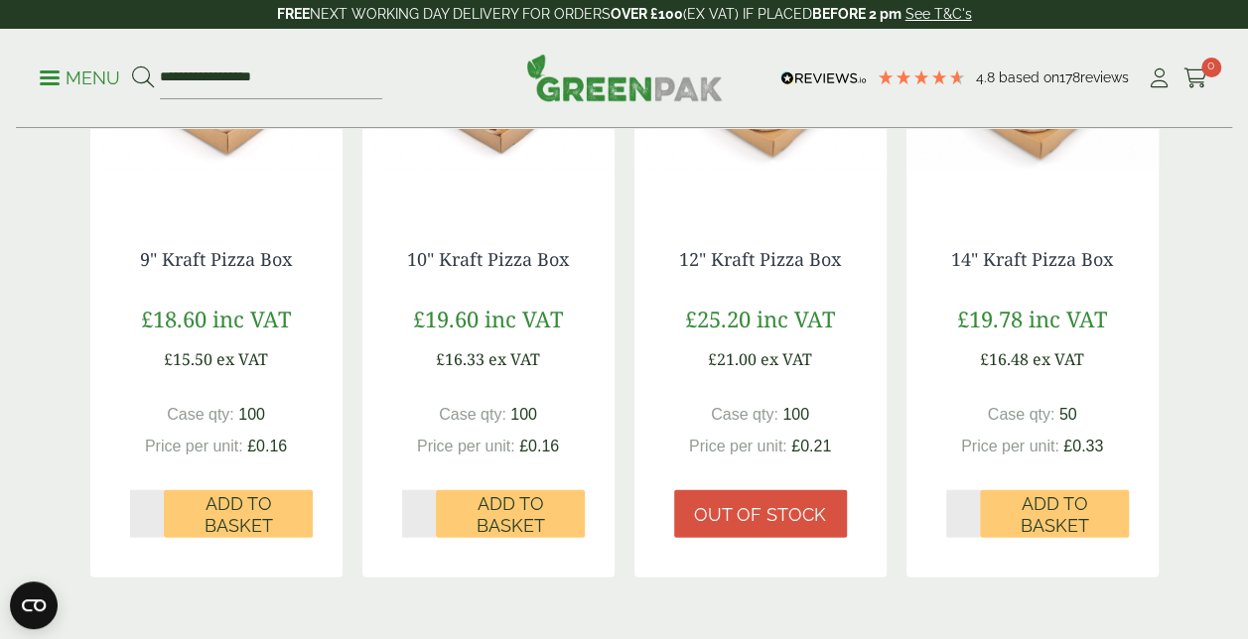
scroll to position [2184, 0]
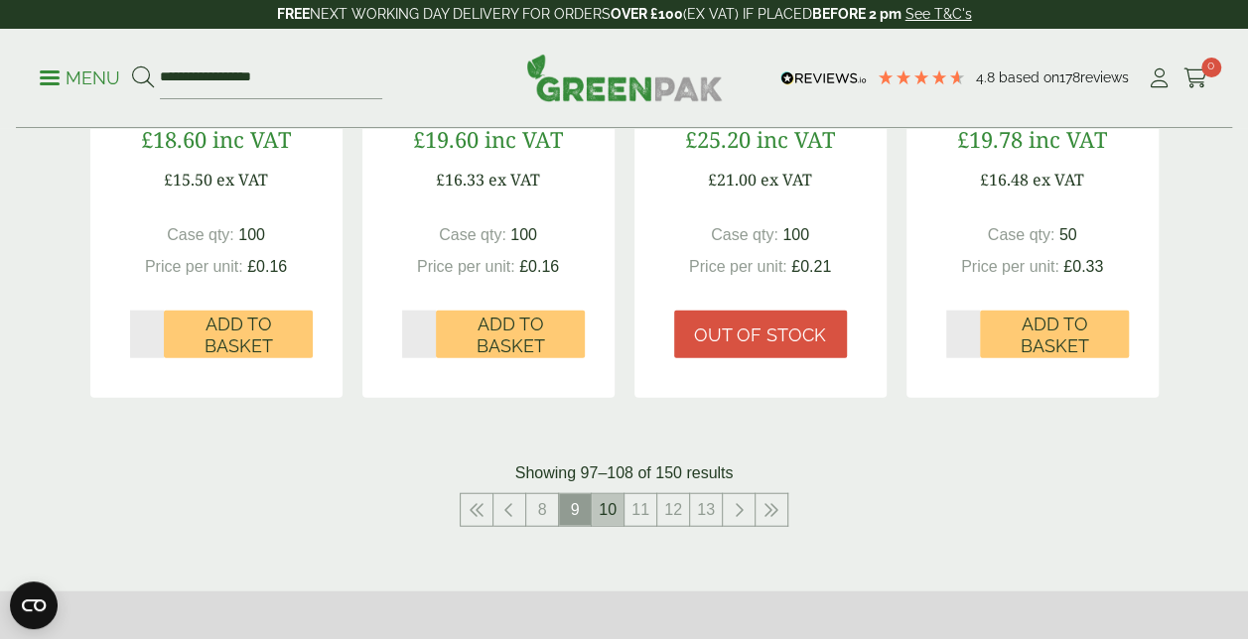
click at [601, 506] on link "10" at bounding box center [608, 510] width 32 height 32
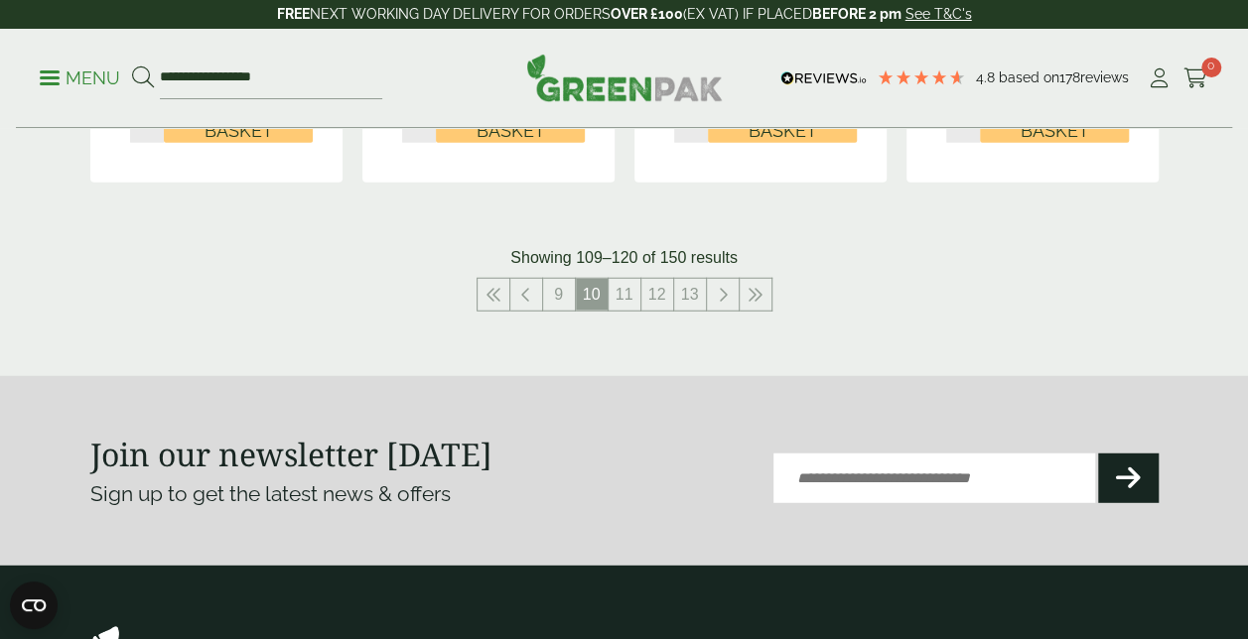
scroll to position [2482, 0]
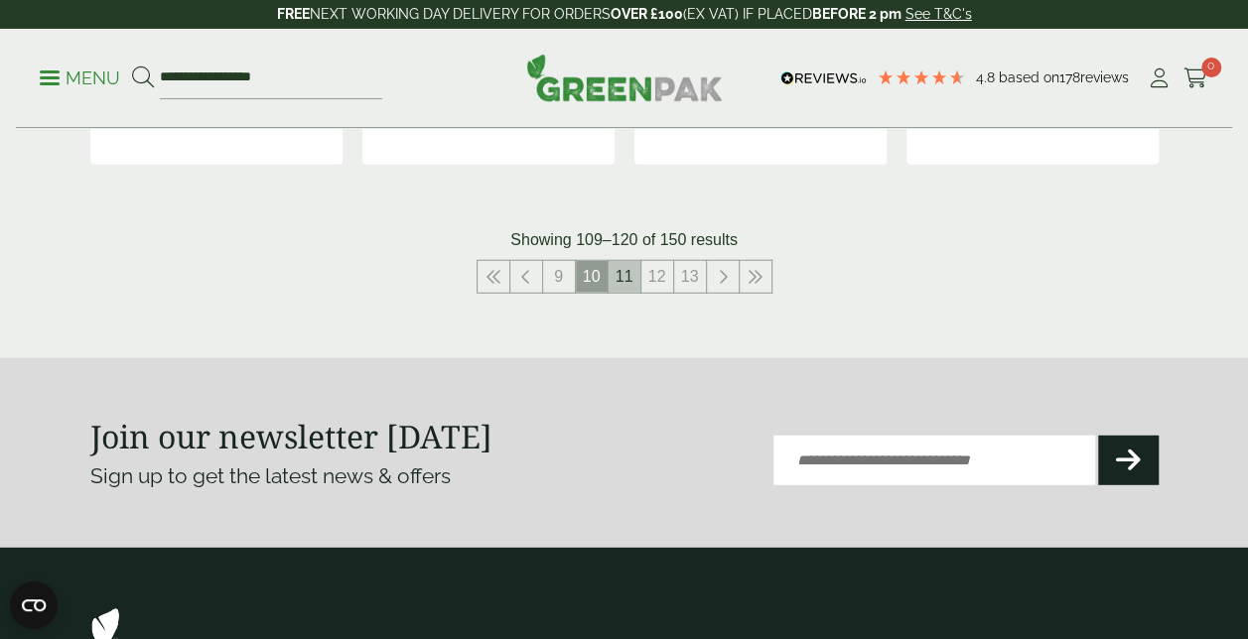
click at [631, 269] on link "11" at bounding box center [625, 277] width 32 height 32
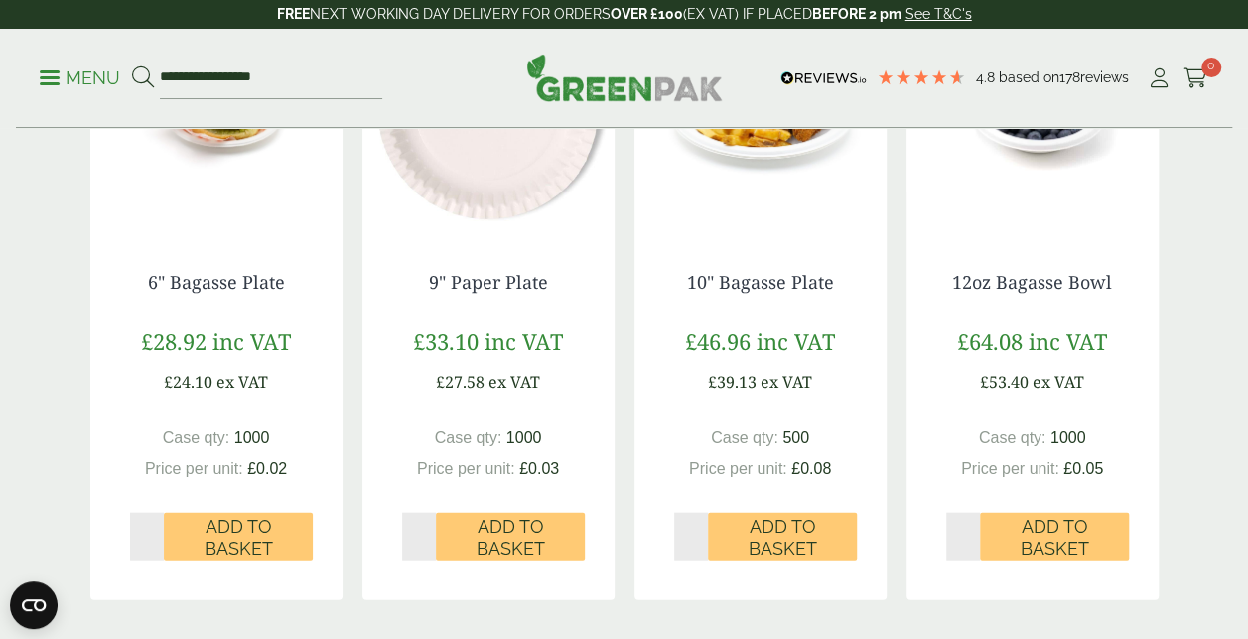
scroll to position [2184, 0]
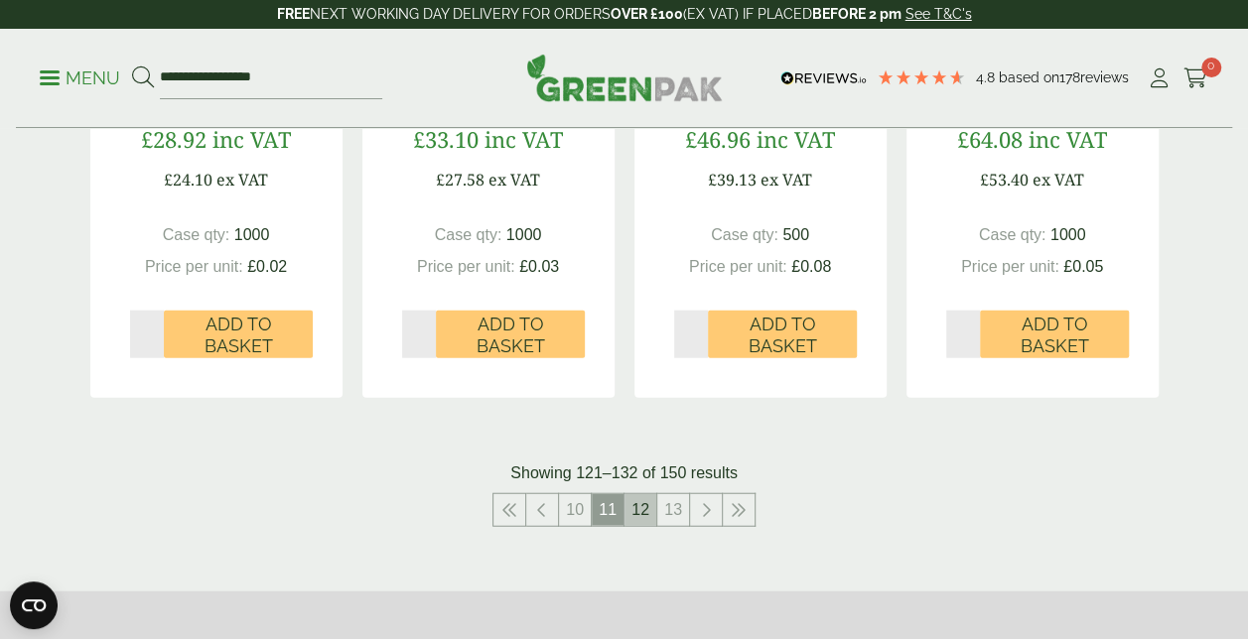
click at [645, 505] on link "12" at bounding box center [640, 510] width 32 height 32
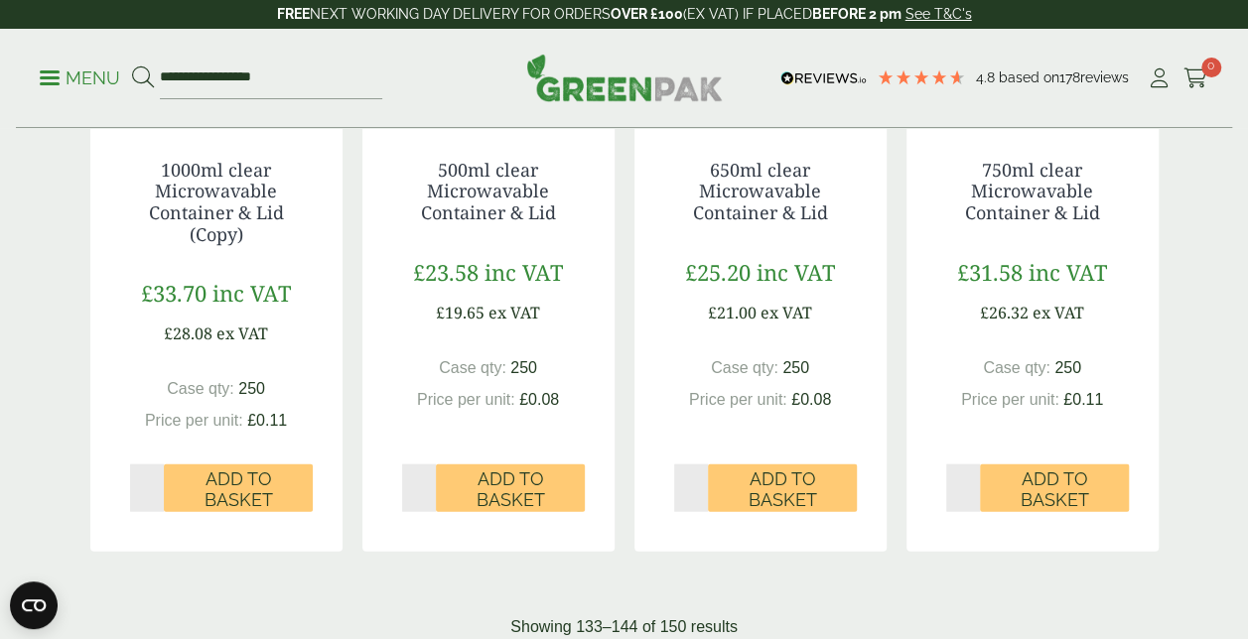
scroll to position [2184, 0]
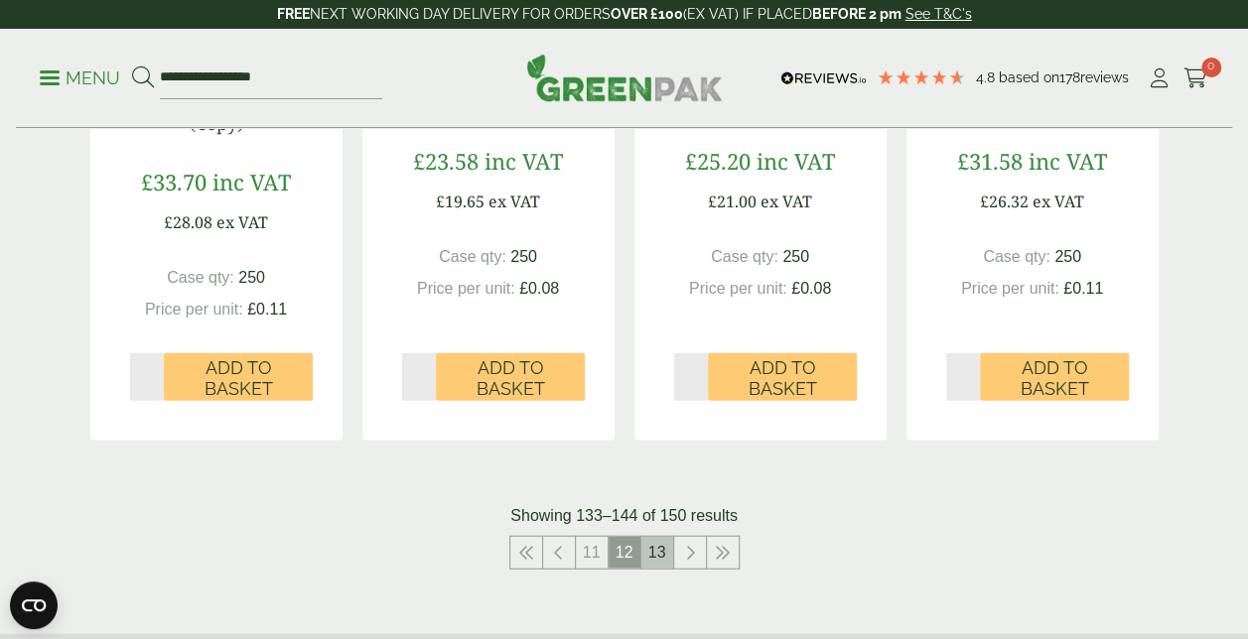
click at [661, 554] on link "13" at bounding box center [657, 553] width 32 height 32
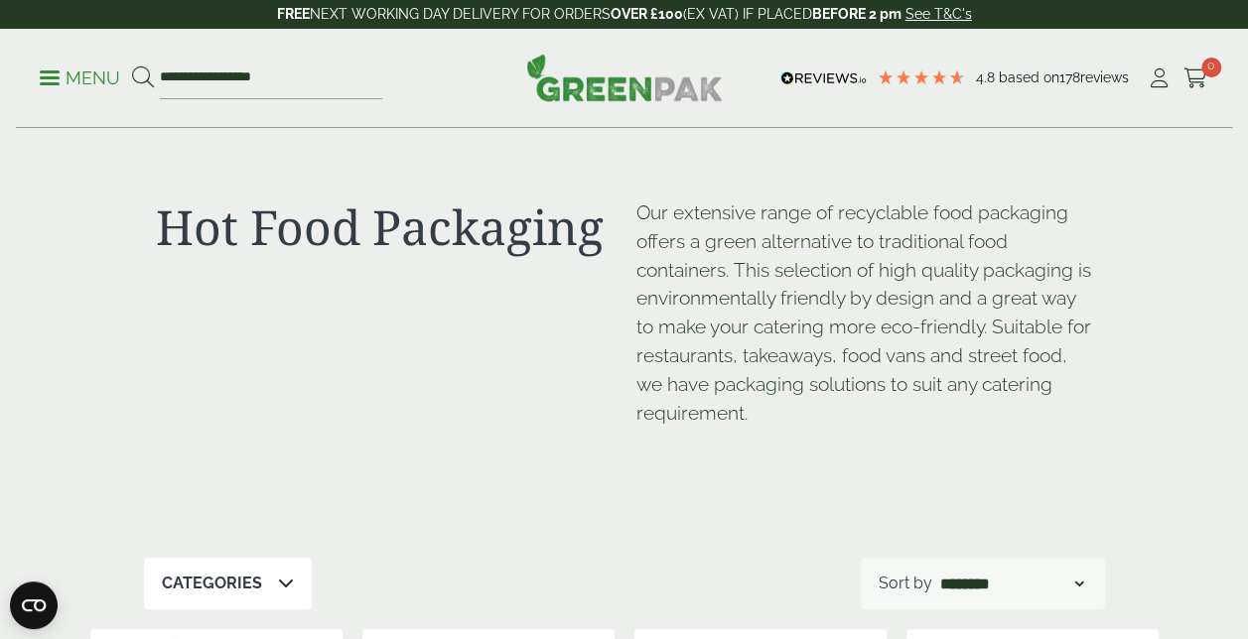
click at [81, 79] on p "Menu" at bounding box center [80, 79] width 80 height 24
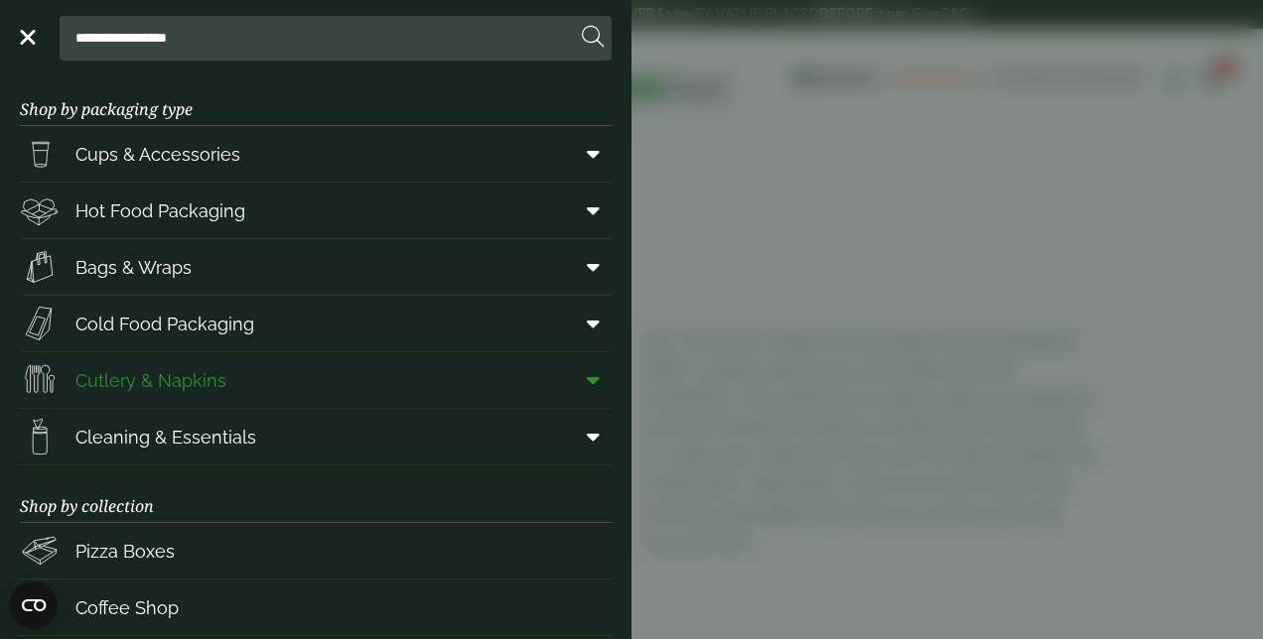
click at [212, 375] on span "Cutlery & Napkins" at bounding box center [150, 380] width 151 height 27
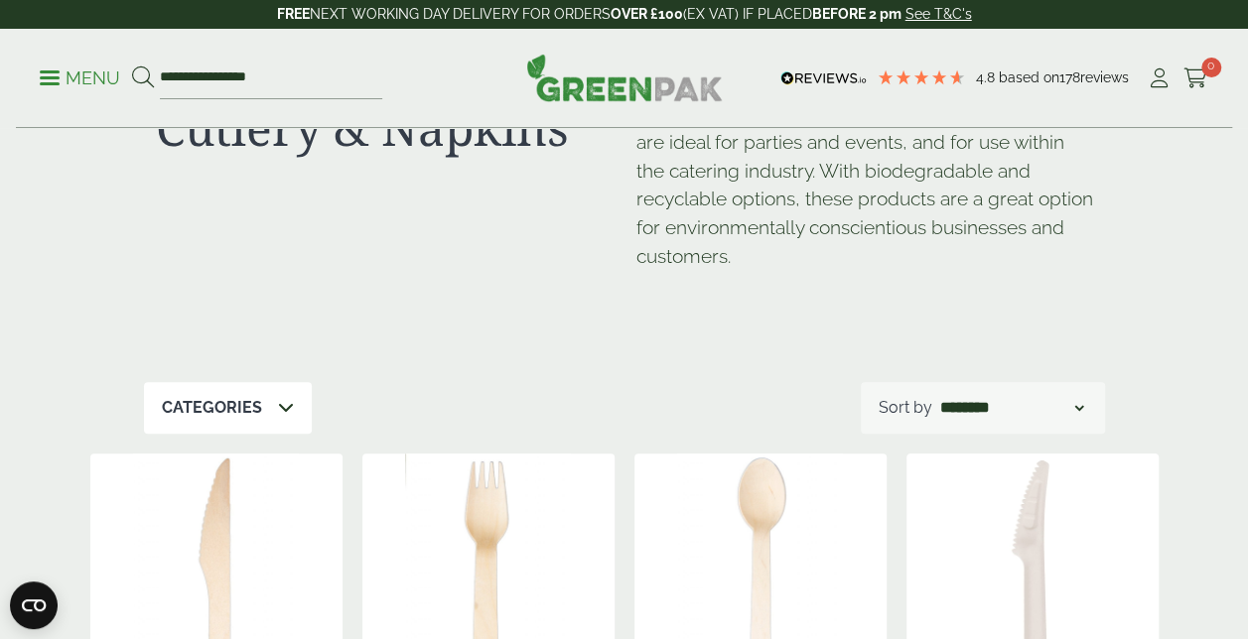
click at [58, 68] on p "Menu" at bounding box center [80, 79] width 80 height 24
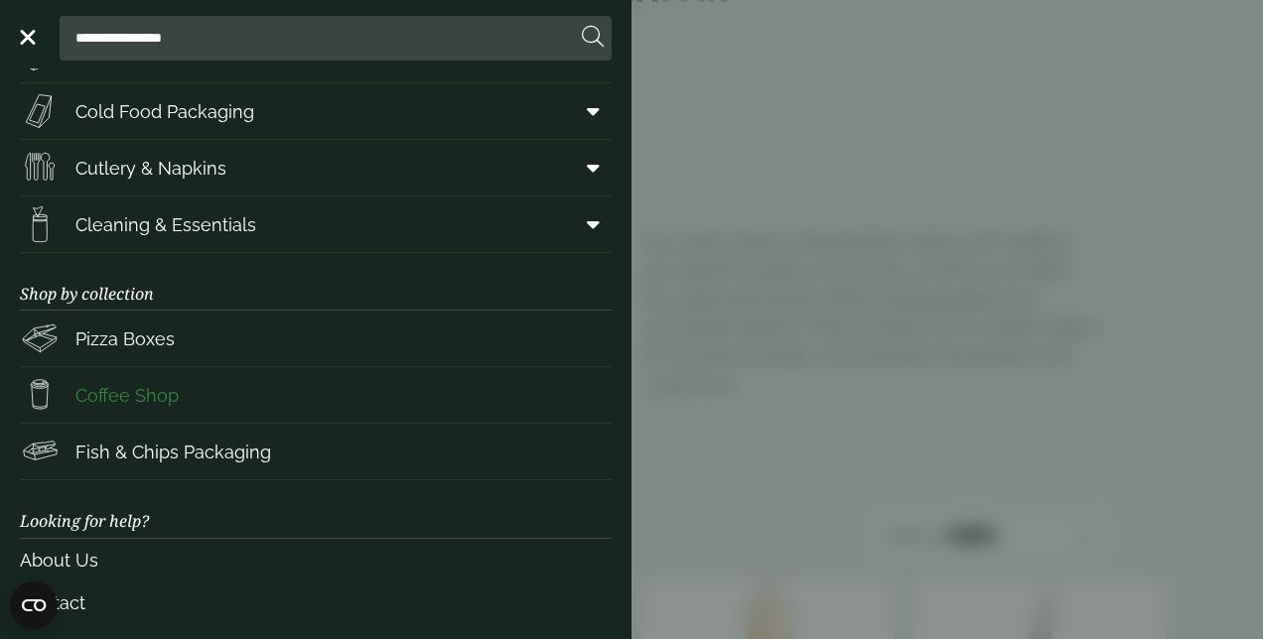
scroll to position [298, 0]
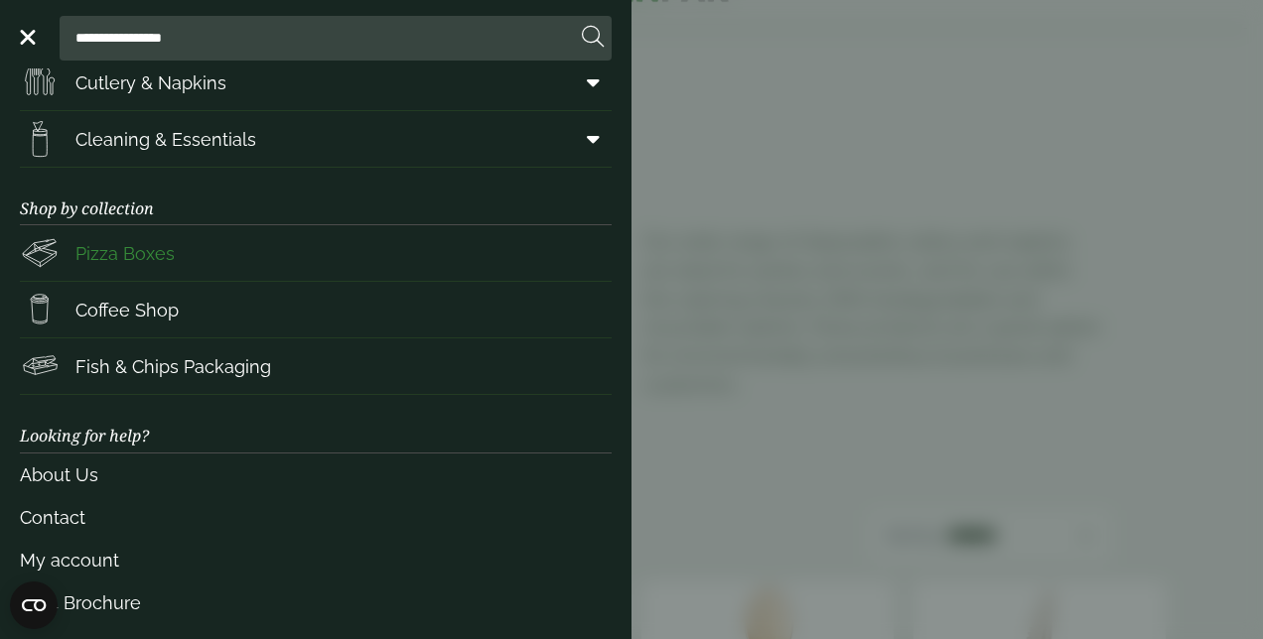
click at [127, 254] on span "Pizza Boxes" at bounding box center [124, 253] width 99 height 27
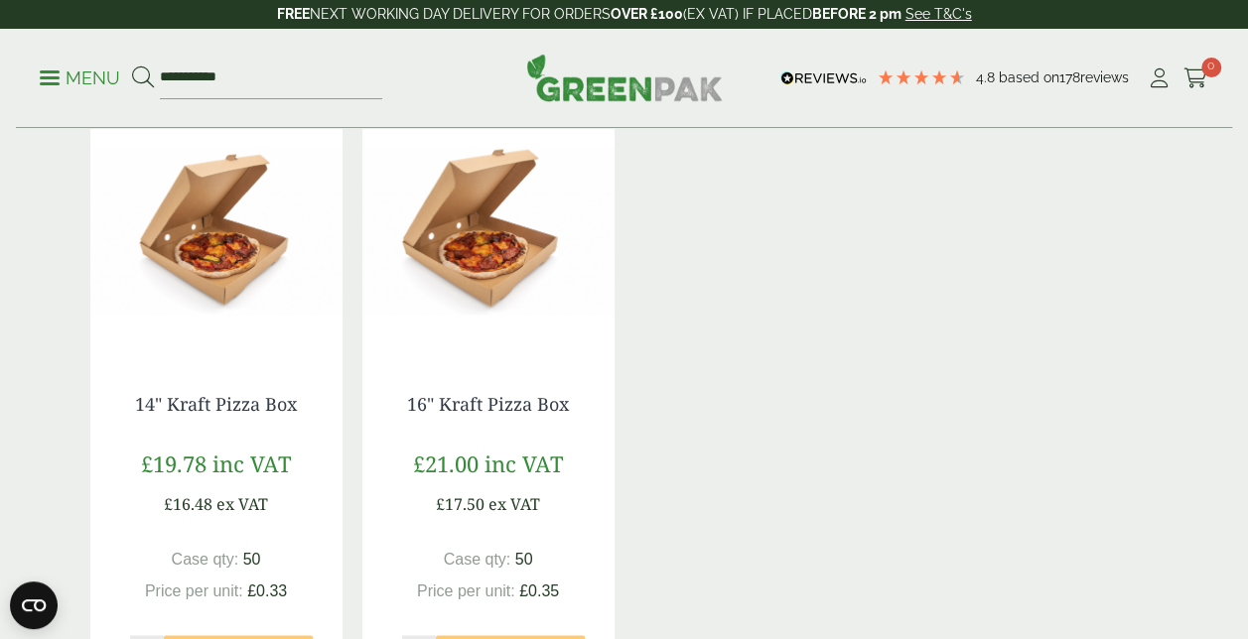
scroll to position [1191, 0]
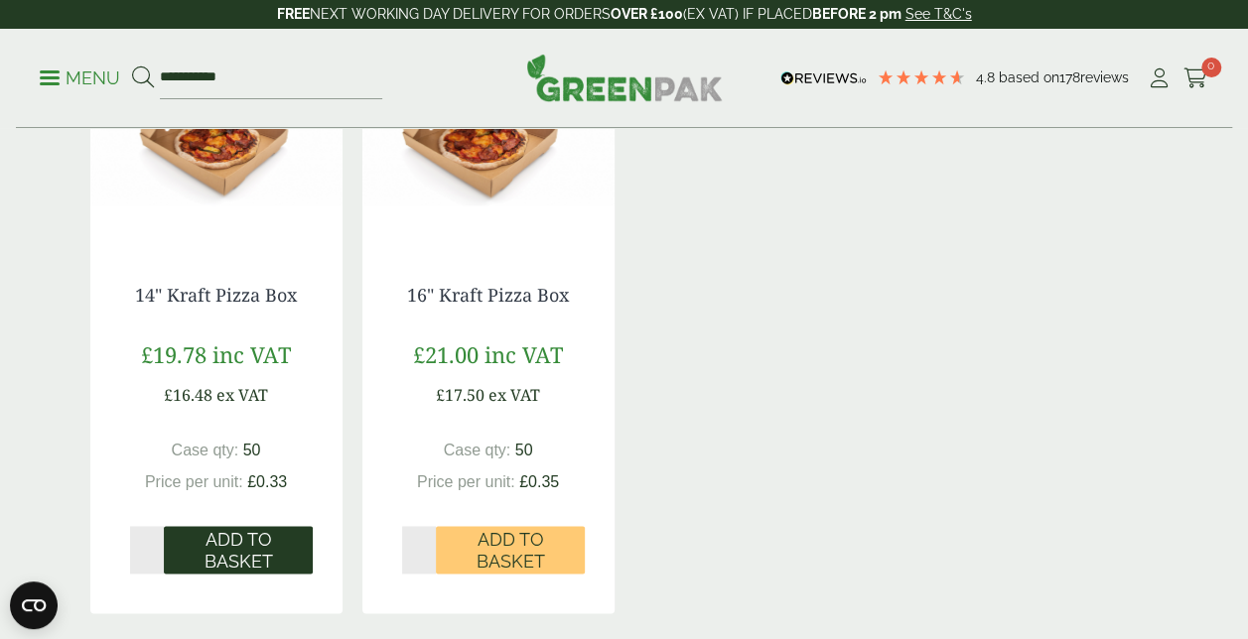
click at [232, 554] on span "Add to Basket" at bounding box center [238, 550] width 121 height 43
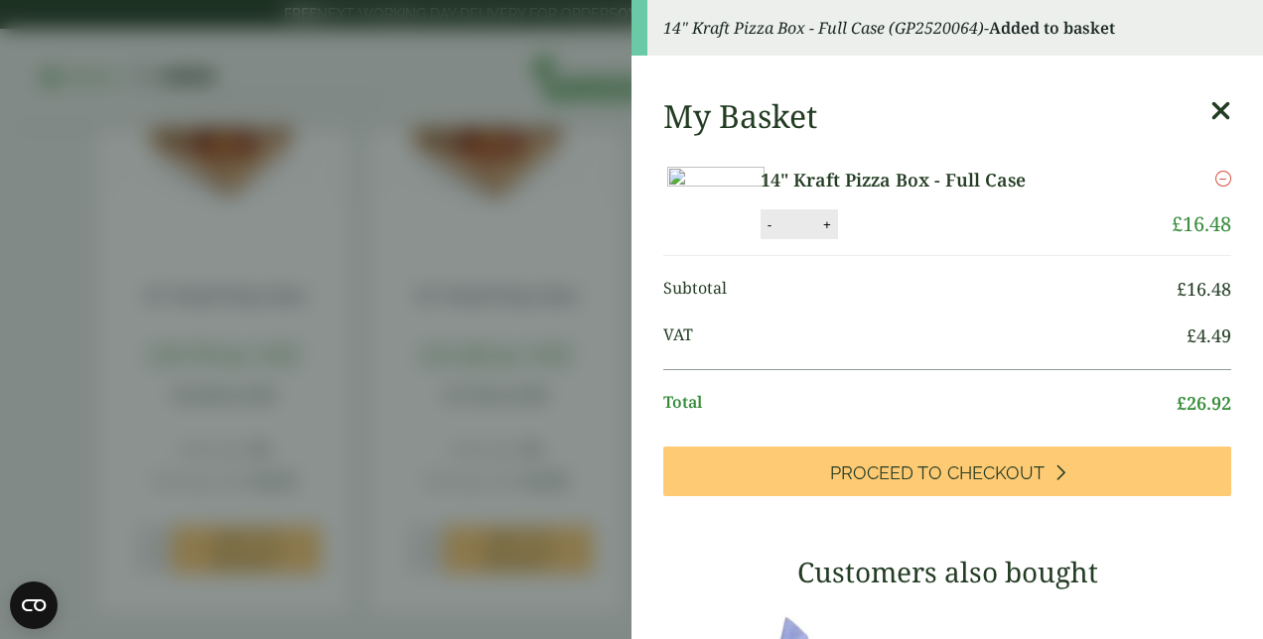
click at [1210, 111] on icon at bounding box center [1220, 111] width 21 height 28
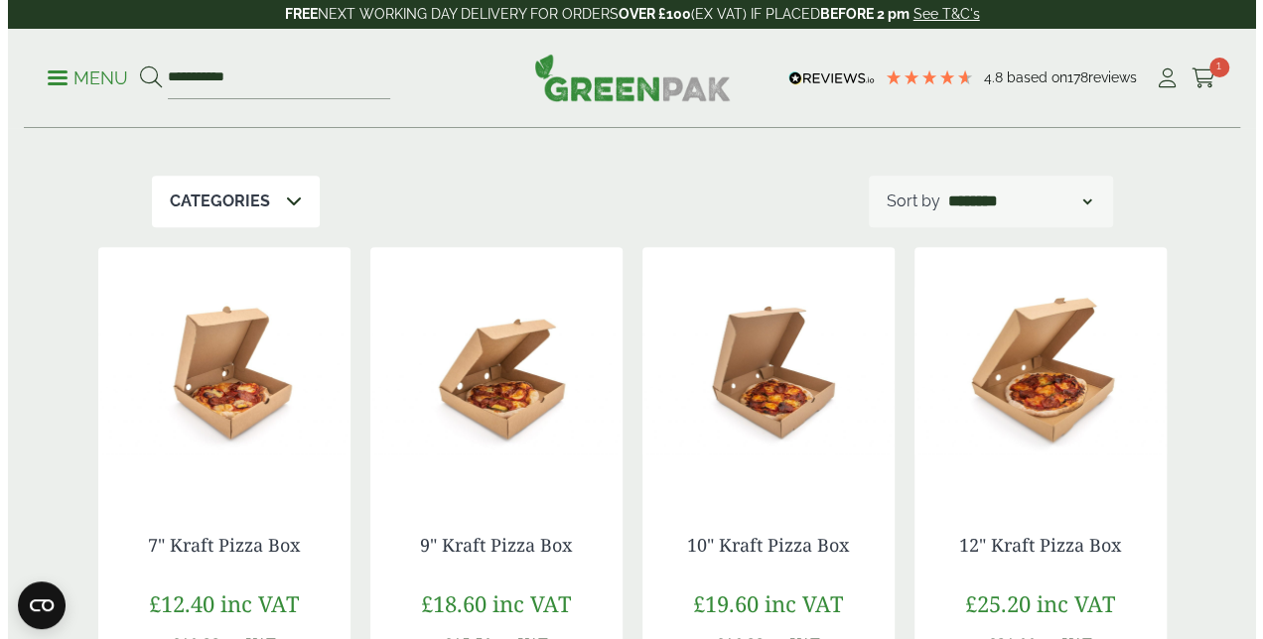
scroll to position [0, 0]
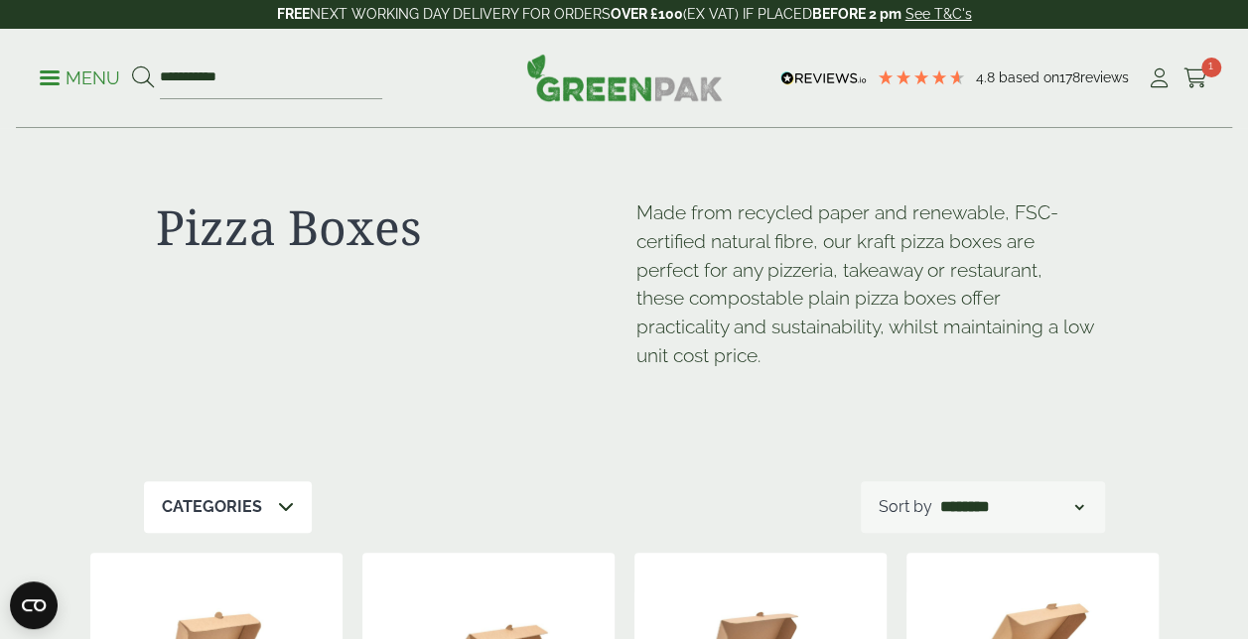
click at [106, 79] on p "Menu" at bounding box center [80, 79] width 80 height 24
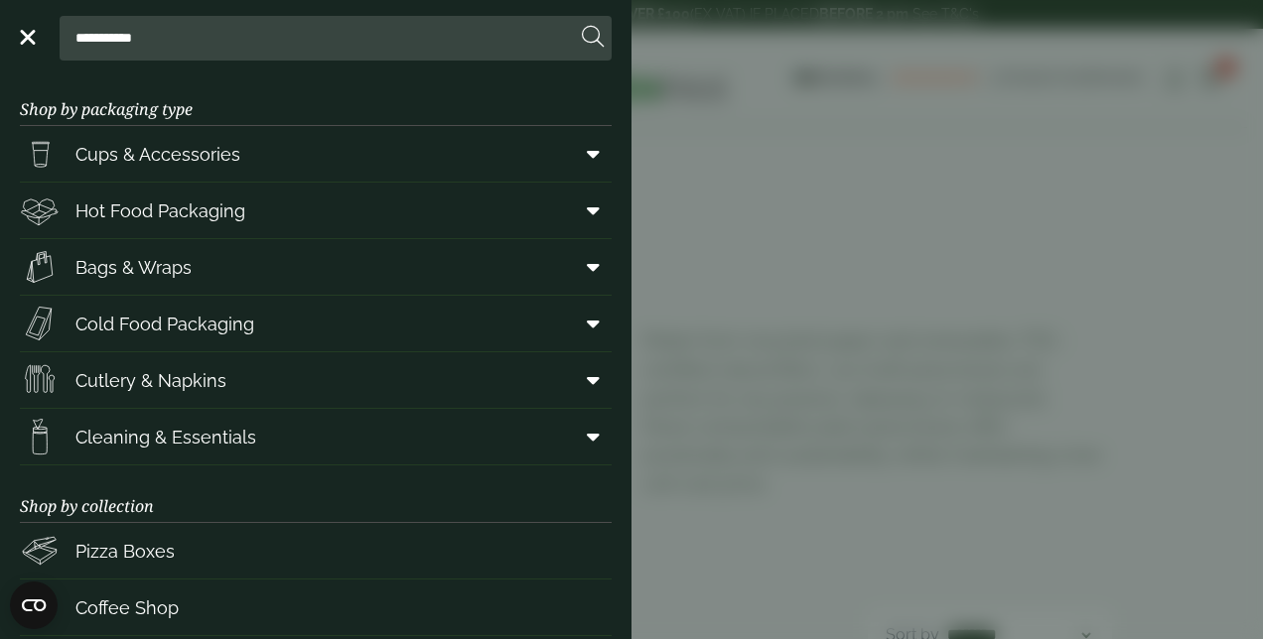
click at [246, 26] on input "**********" at bounding box center [322, 38] width 508 height 42
click at [254, 33] on input "**********" at bounding box center [322, 38] width 508 height 42
type input "*"
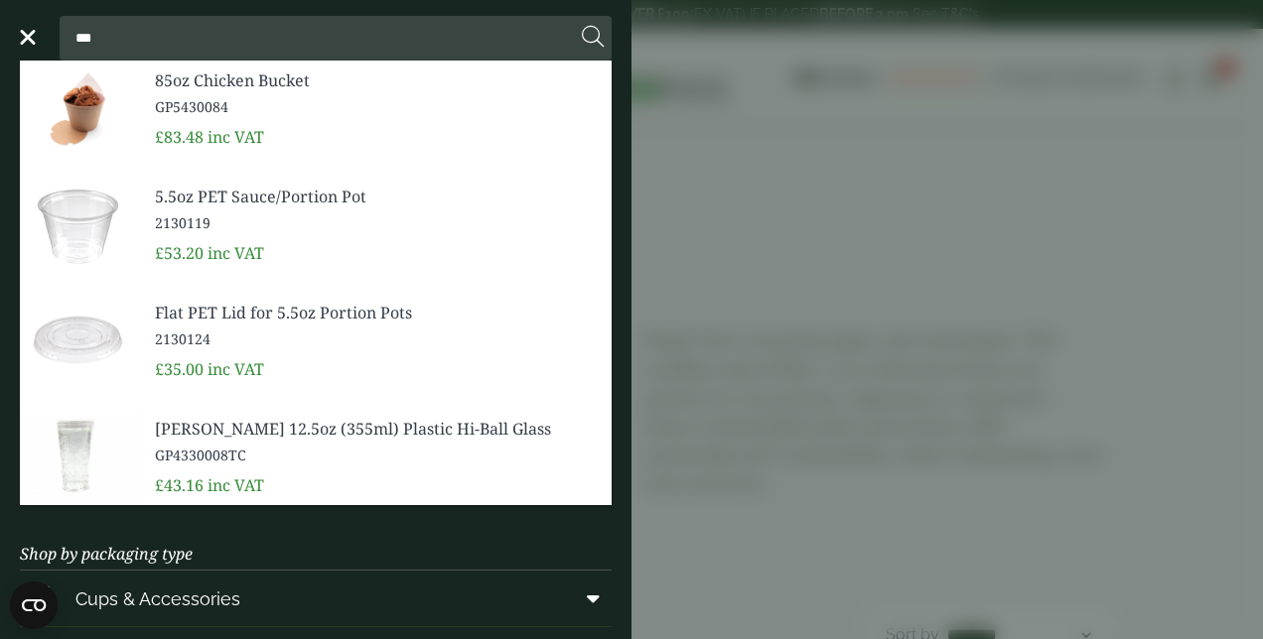
type input "***"
click at [284, 204] on span "5.5oz PET Sauce/Portion Pot" at bounding box center [375, 197] width 441 height 24
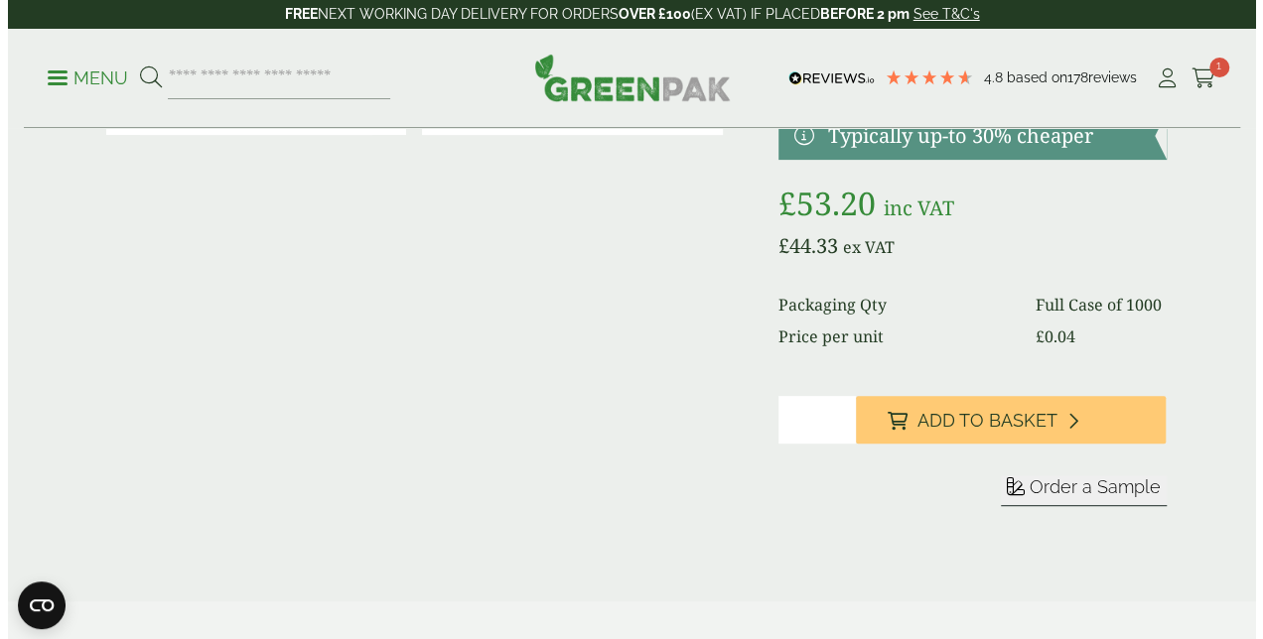
scroll to position [298, 0]
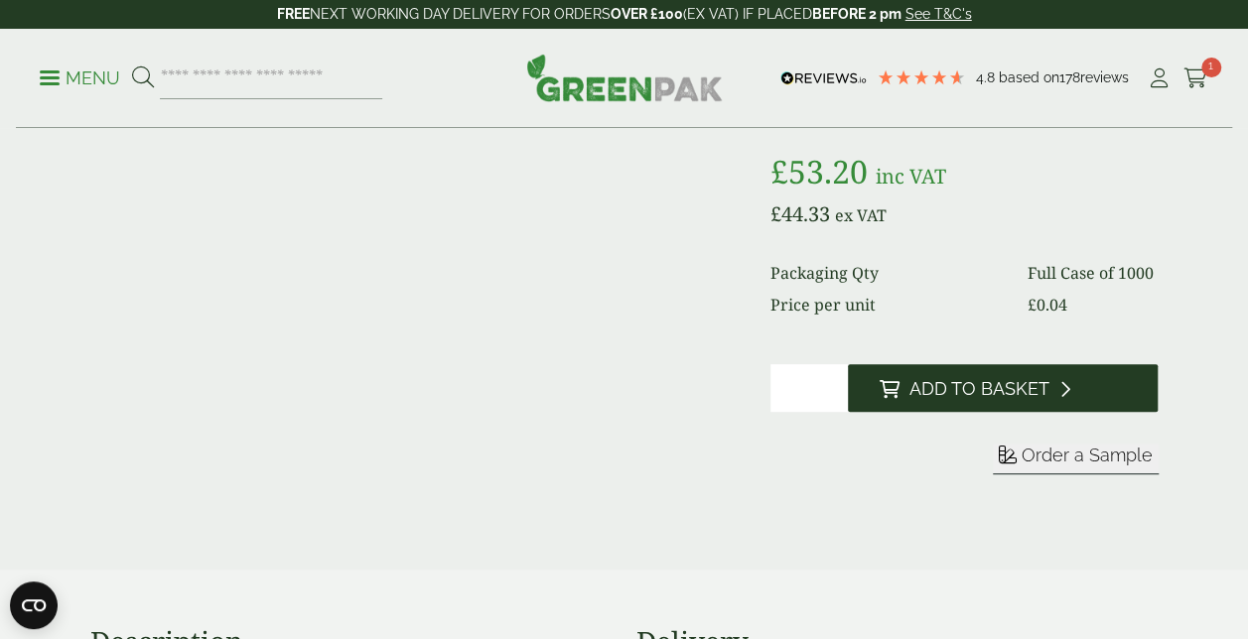
click at [960, 396] on span "Add to Basket" at bounding box center [979, 389] width 140 height 22
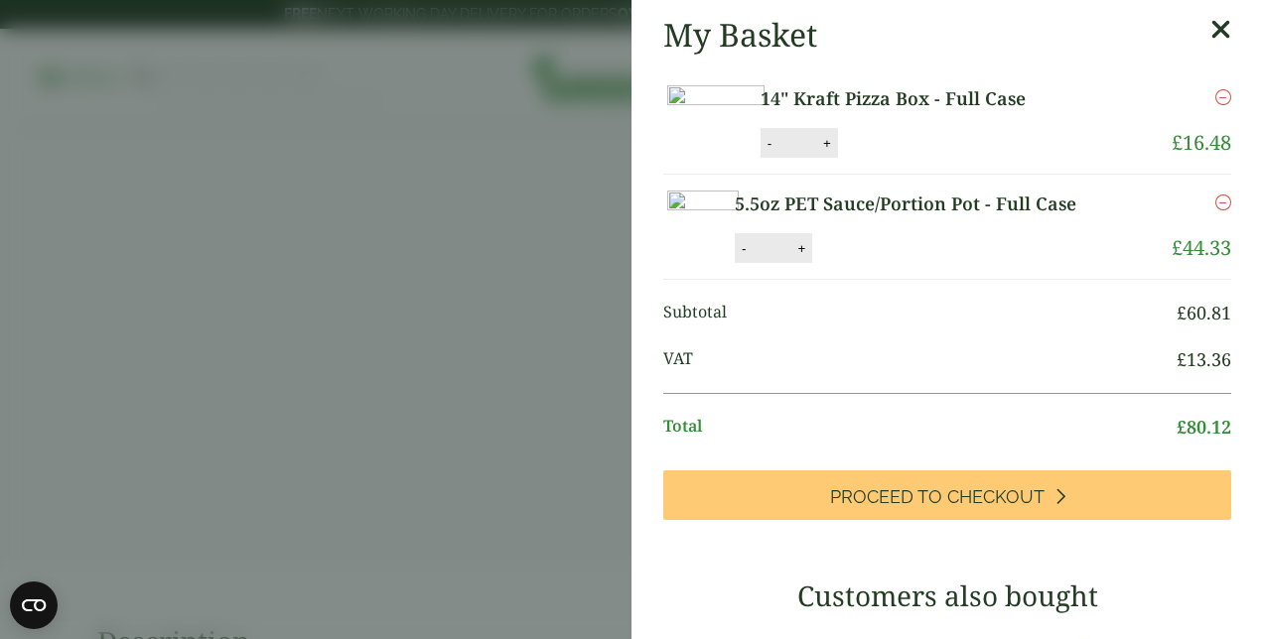
click at [1210, 29] on icon at bounding box center [1220, 30] width 21 height 28
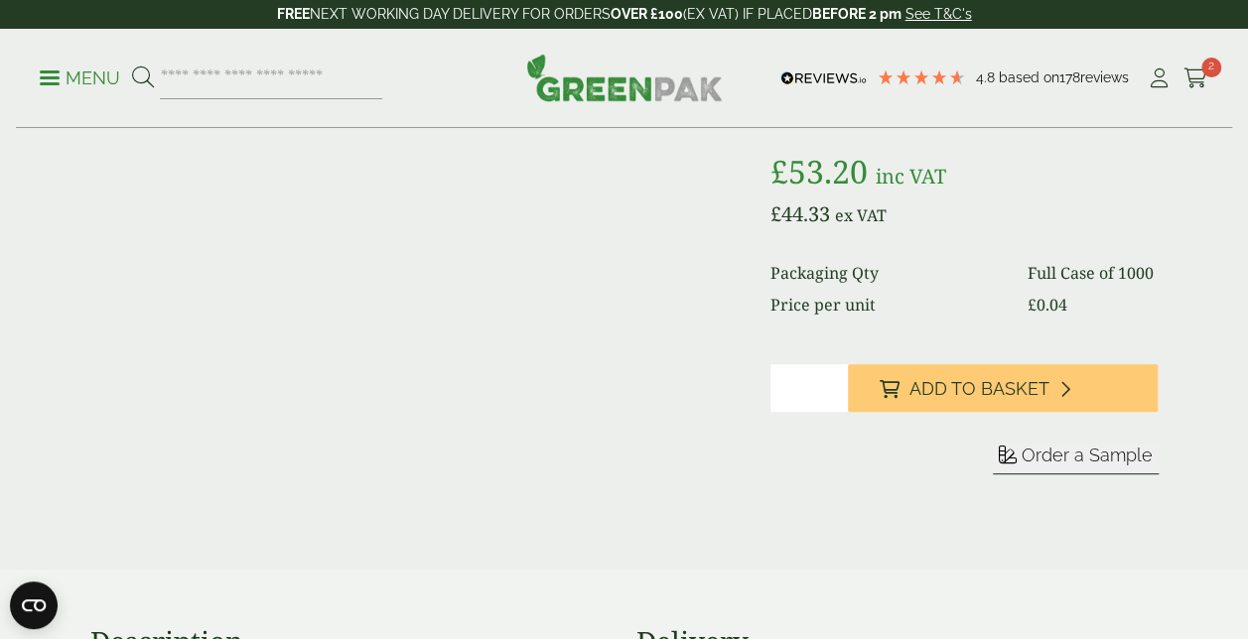
click at [60, 80] on p "Menu" at bounding box center [80, 79] width 80 height 24
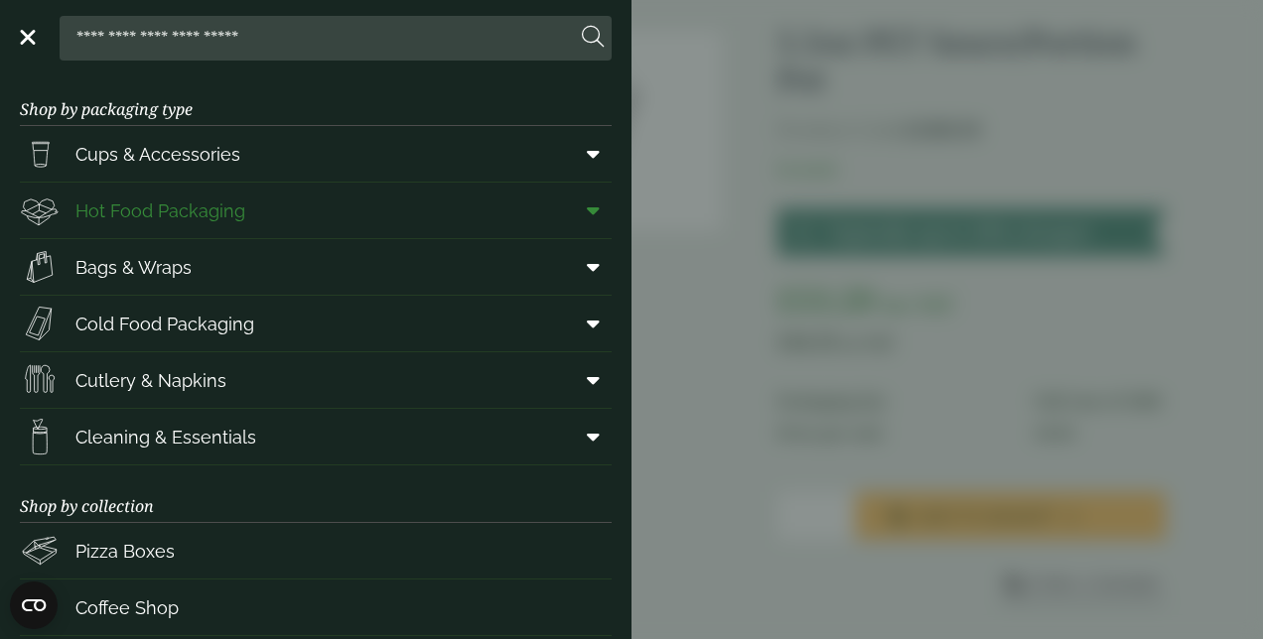
click at [208, 212] on span "Hot Food Packaging" at bounding box center [160, 211] width 170 height 27
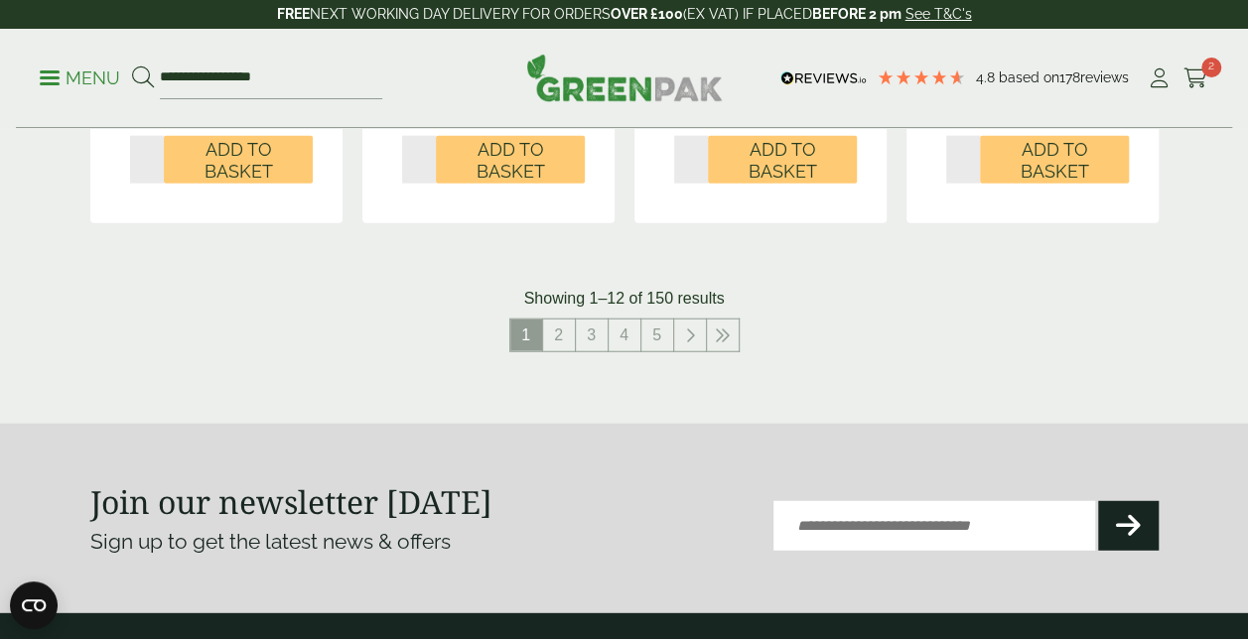
scroll to position [2382, 0]
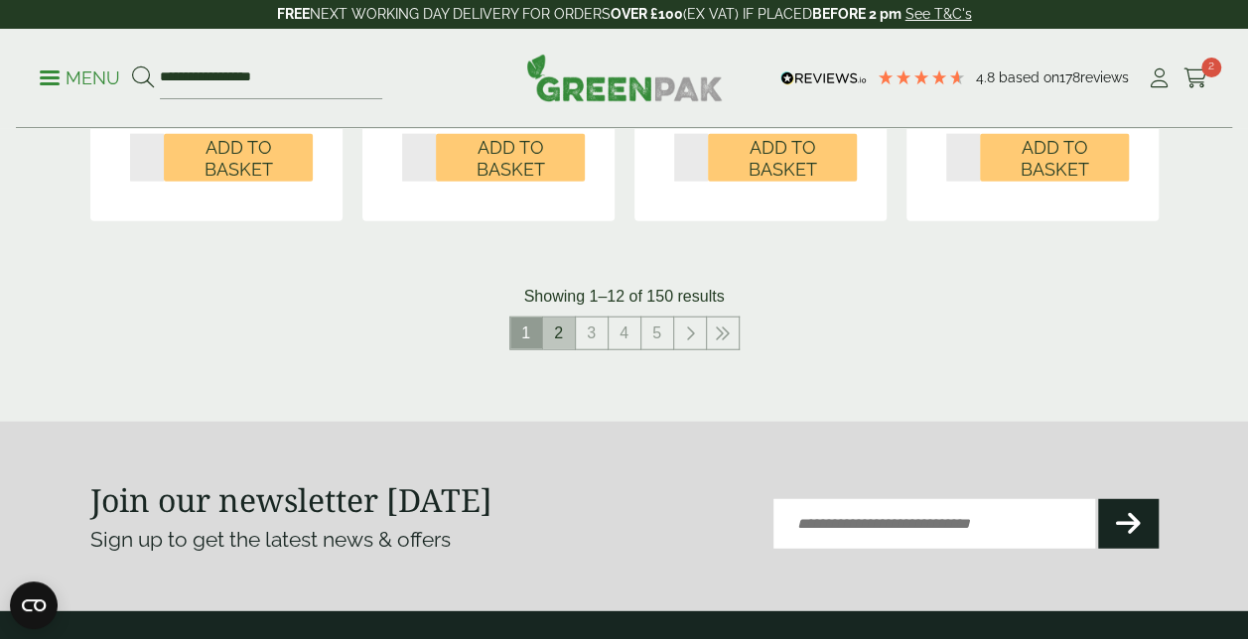
click at [560, 332] on link "2" at bounding box center [559, 334] width 32 height 32
